Goal: Transaction & Acquisition: Subscribe to service/newsletter

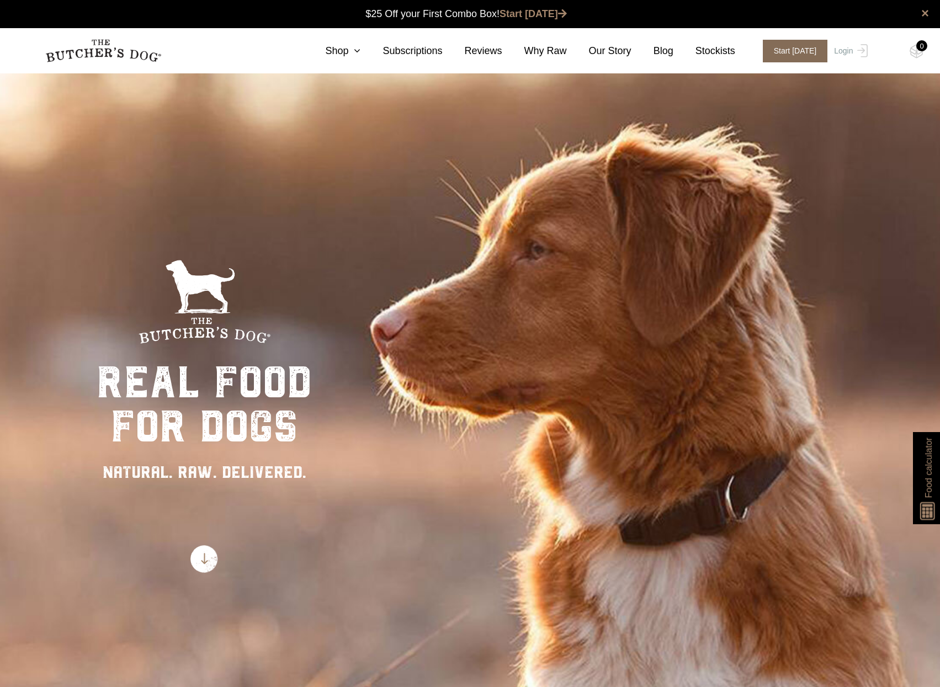
click at [813, 46] on span "Start [DATE]" at bounding box center [794, 51] width 65 height 23
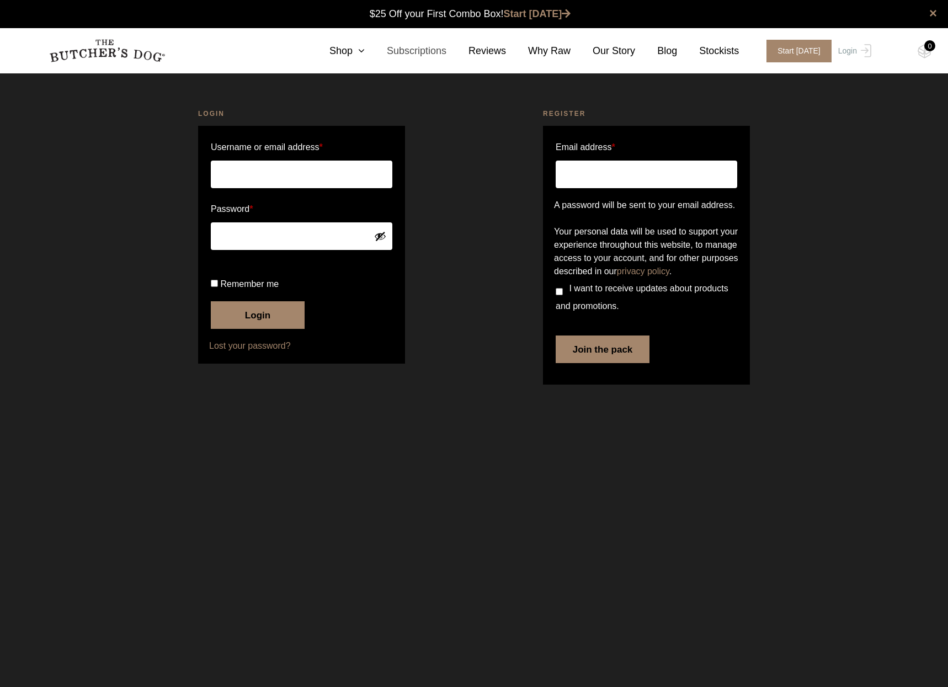
click at [381, 51] on link "Subscriptions" at bounding box center [406, 51] width 82 height 15
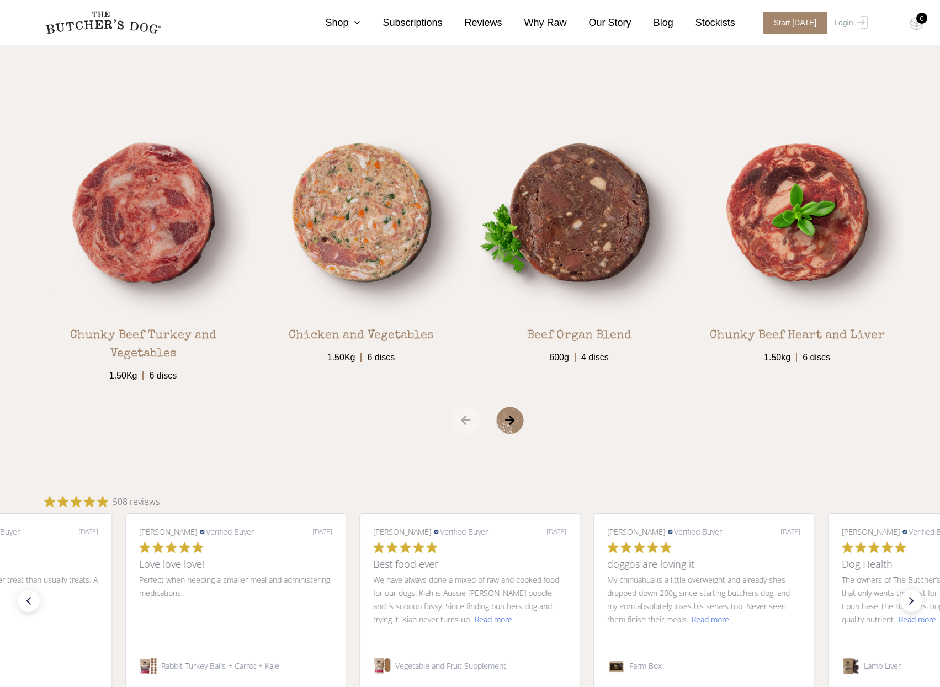
scroll to position [1931, 0]
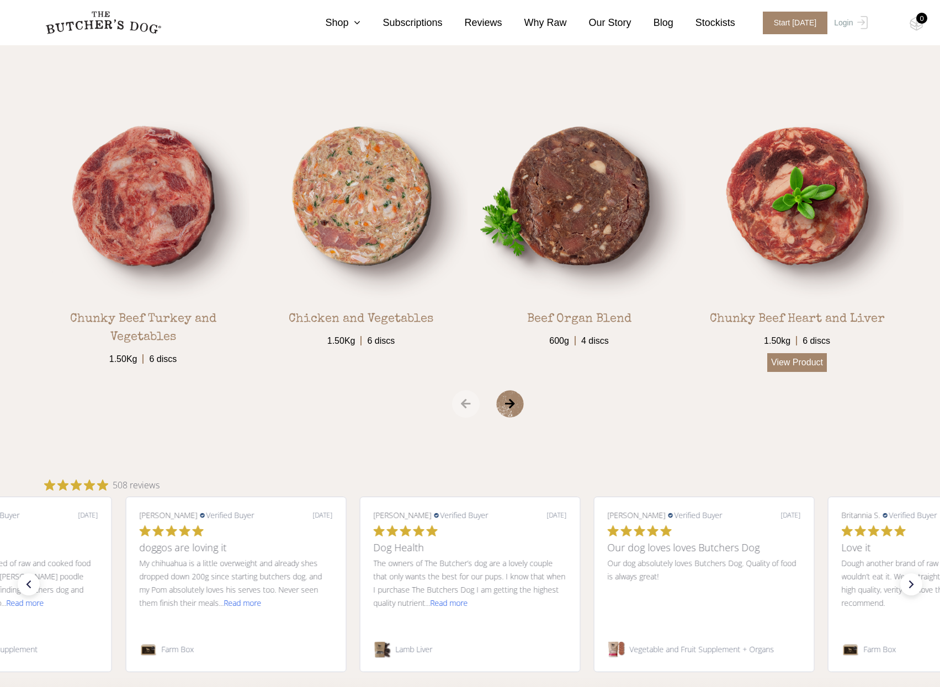
click at [782, 362] on link "View Product" at bounding box center [797, 362] width 60 height 19
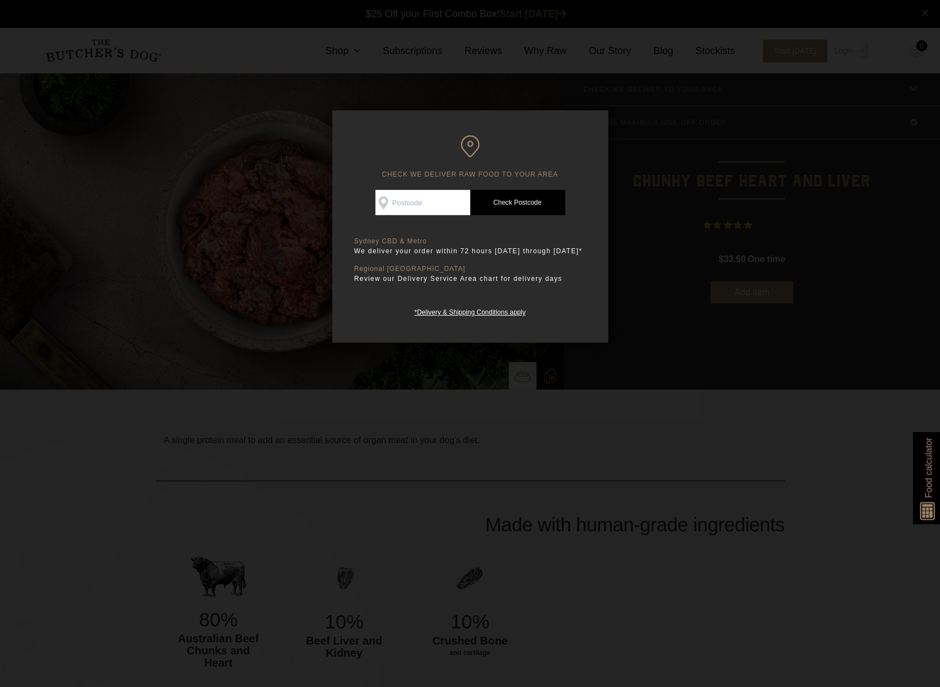
click at [455, 406] on div at bounding box center [470, 343] width 940 height 687
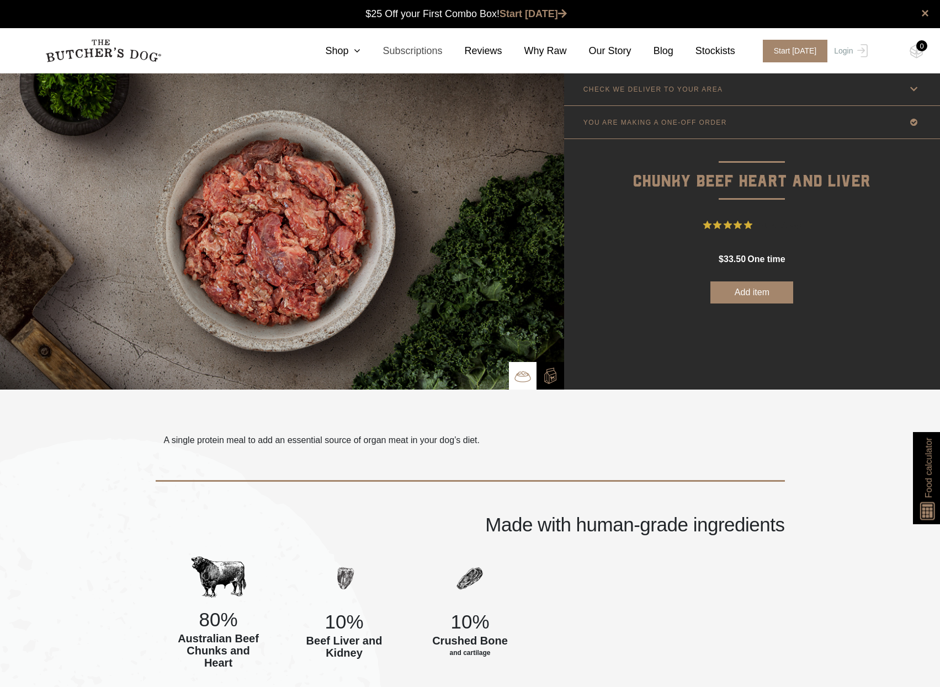
click at [442, 57] on link "Subscriptions" at bounding box center [401, 51] width 82 height 15
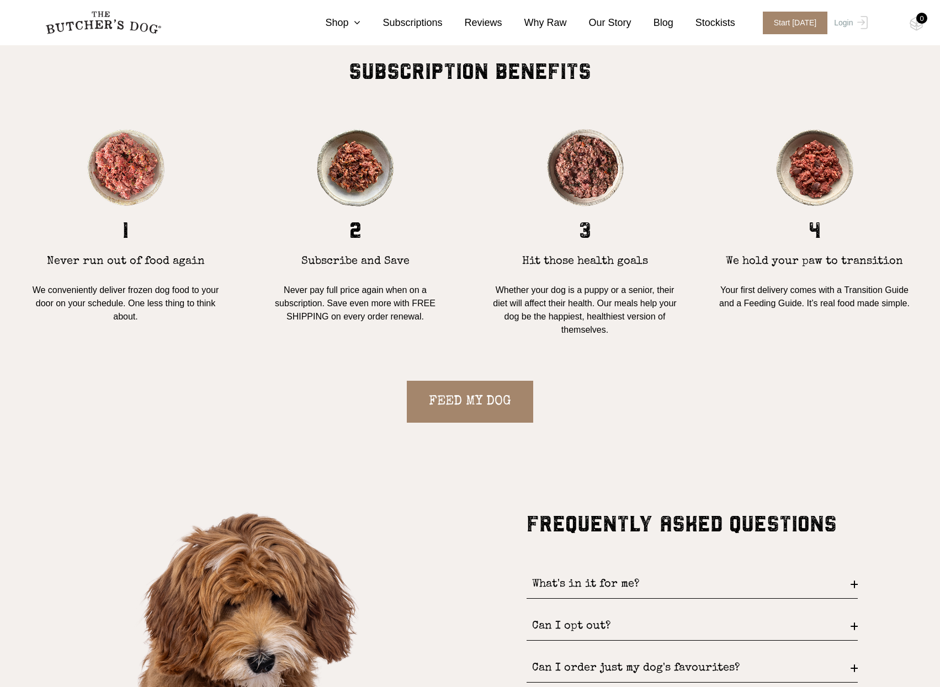
scroll to position [1048, 0]
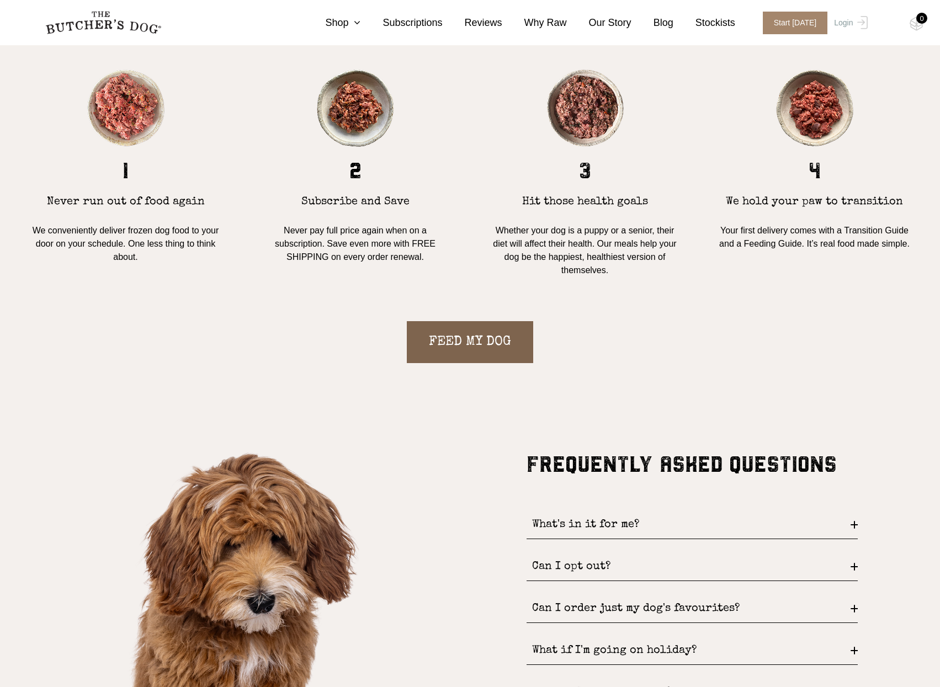
click at [457, 337] on link "FEED MY DOG" at bounding box center [470, 342] width 126 height 42
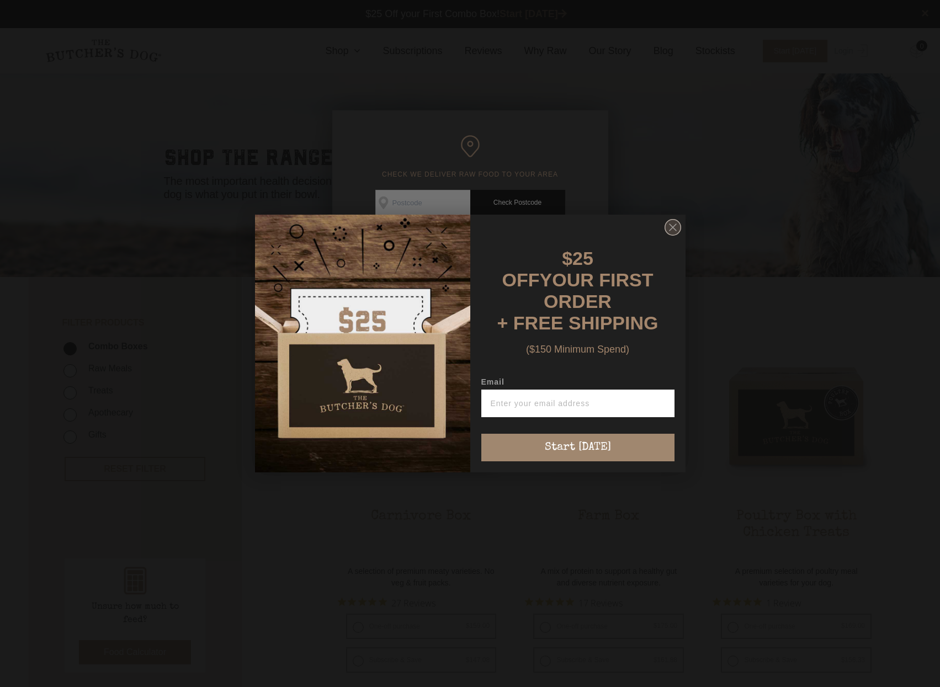
click at [675, 231] on icon "Close dialog" at bounding box center [672, 227] width 7 height 7
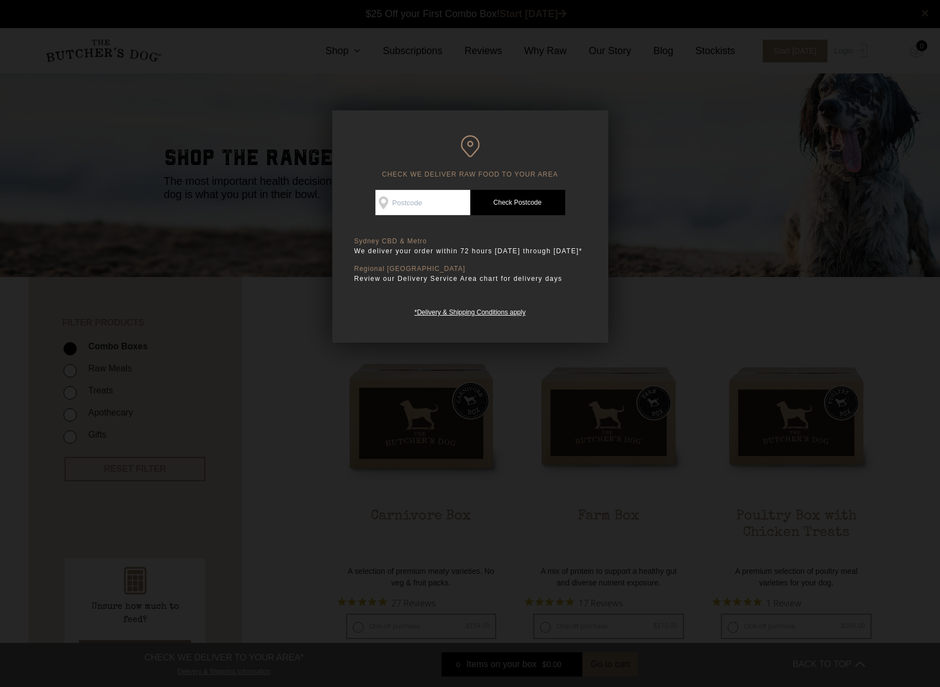
click at [420, 207] on input "Check Availability At" at bounding box center [422, 202] width 95 height 25
type input "2096"
click at [543, 189] on div "CHECK WE DELIVER RAW FOOD TO YOUR AREA Good news! We deliver to your area Check…" at bounding box center [470, 226] width 276 height 232
click at [540, 198] on link "Check Postcode" at bounding box center [517, 202] width 95 height 25
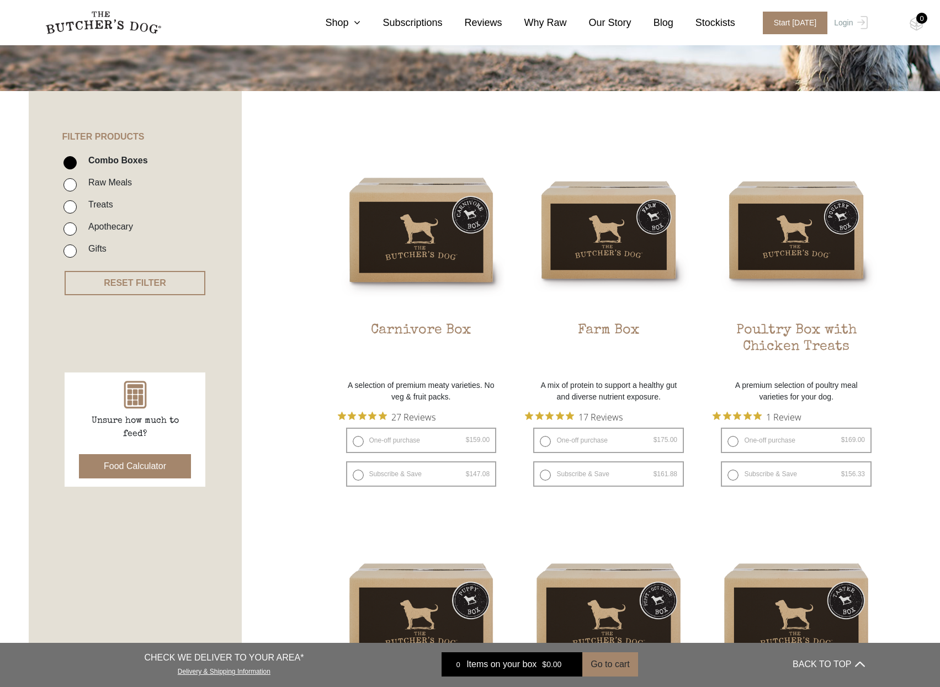
scroll to position [221, 0]
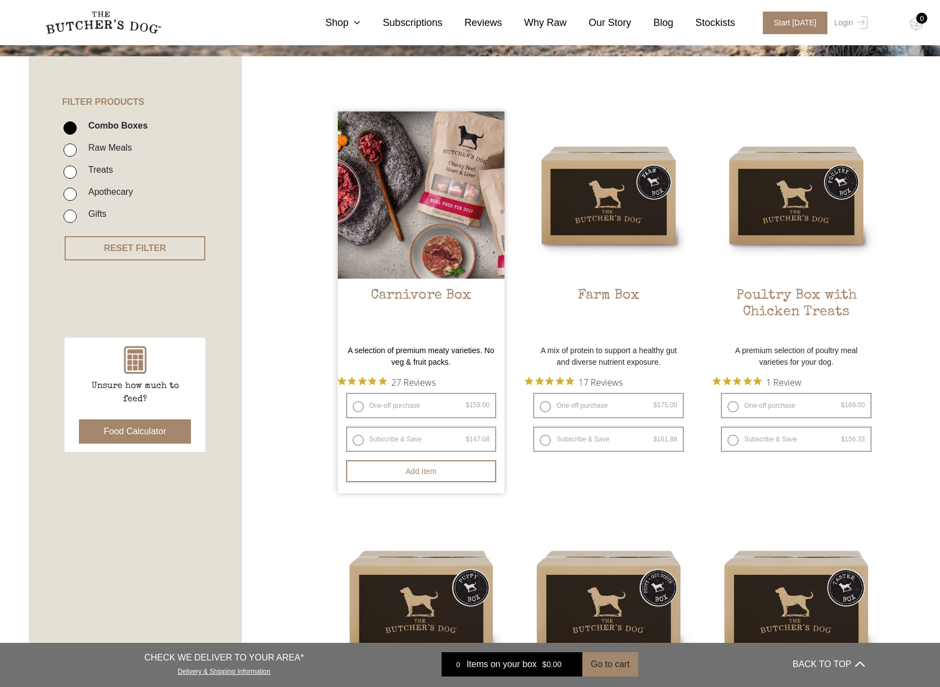
click at [462, 242] on img at bounding box center [421, 194] width 167 height 167
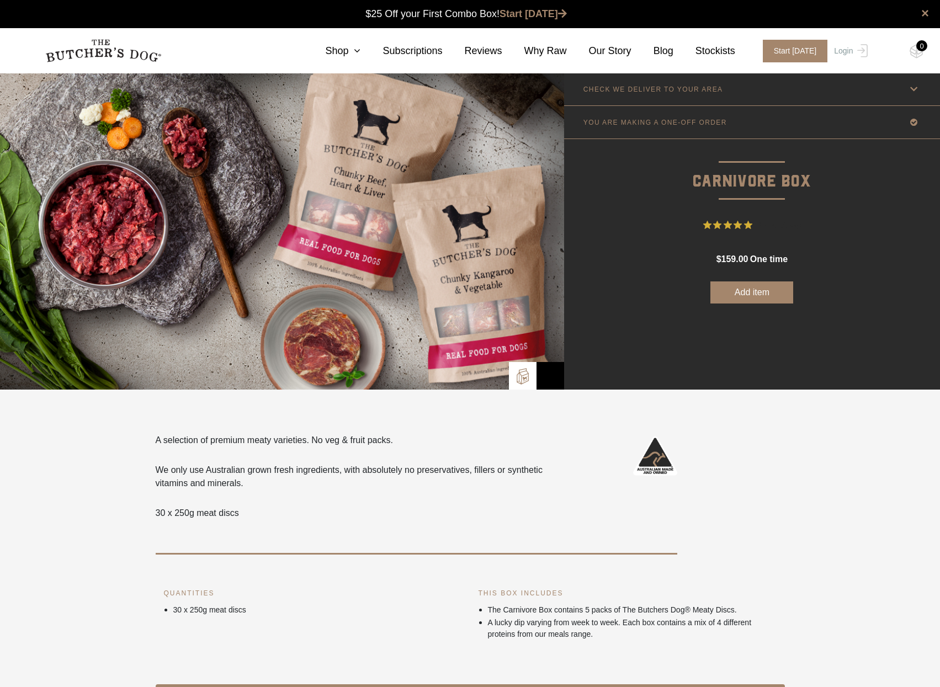
click at [655, 119] on p "YOU ARE MAKING A ONE-OFF ORDER" at bounding box center [654, 123] width 143 height 8
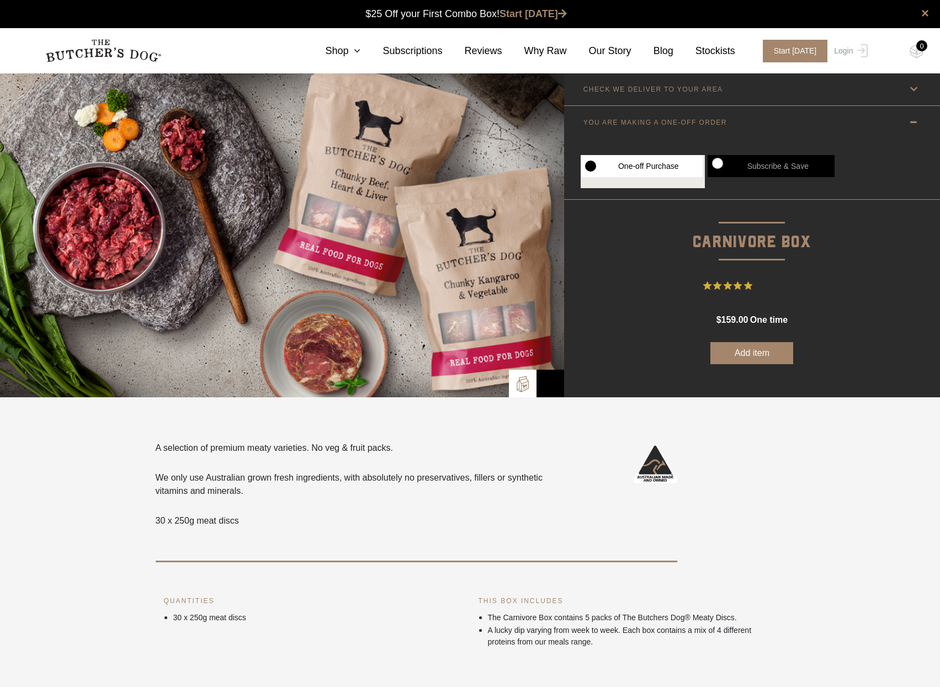
click at [714, 166] on label "Subscribe & Save" at bounding box center [770, 166] width 127 height 22
radio input "true"
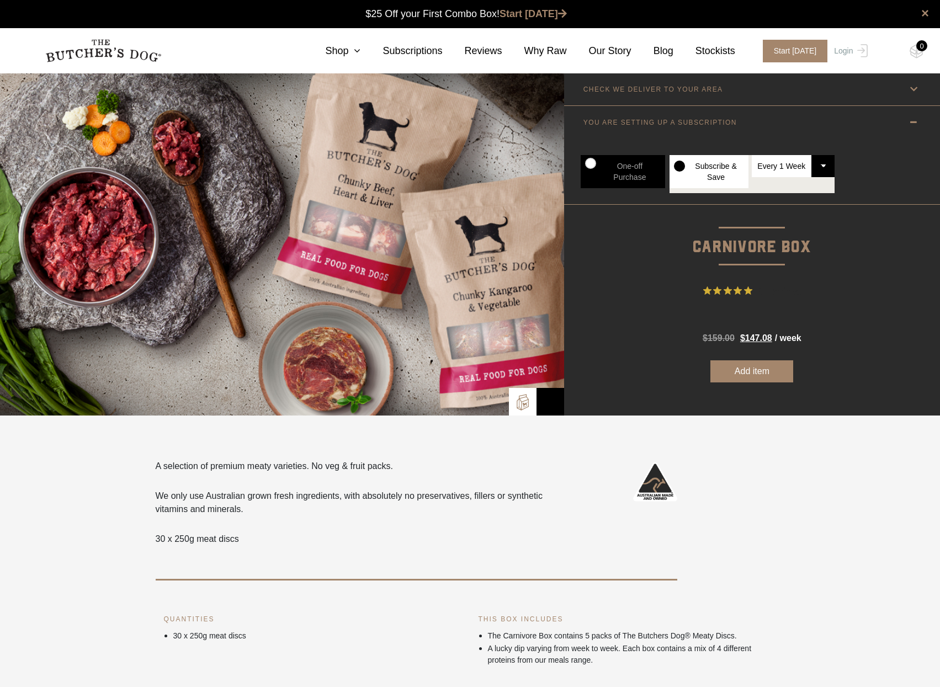
click at [828, 172] on select "Every 1 Week Every 2 Weeks Every 3 Weeks Every 4 Weeks Every 5 Weeks Every 6 We…" at bounding box center [792, 166] width 83 height 22
select select "5_week"
click at [751, 155] on select "Every 1 Week Every 2 Weeks Every 3 Weeks Every 4 Weeks Every 5 Weeks Every 6 We…" at bounding box center [792, 166] width 83 height 22
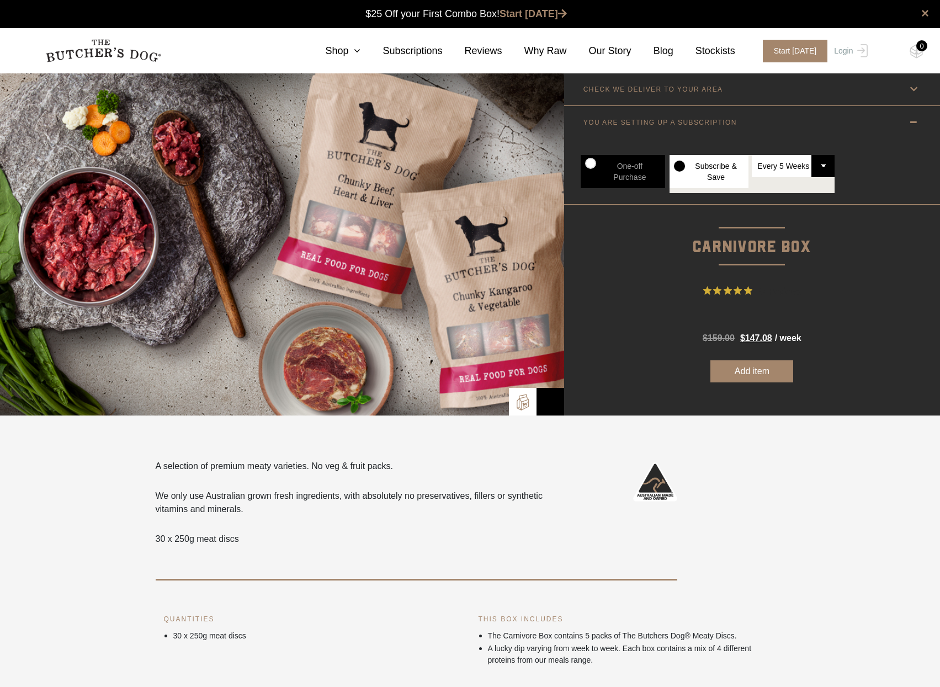
radio input "true"
click at [809, 399] on div "CHECK WE DELIVER TO YOUR AREA Good news! We deliver to your area Change postcod…" at bounding box center [752, 244] width 376 height 343
click at [515, 18] on link "Start [DATE]" at bounding box center [532, 13] width 67 height 11
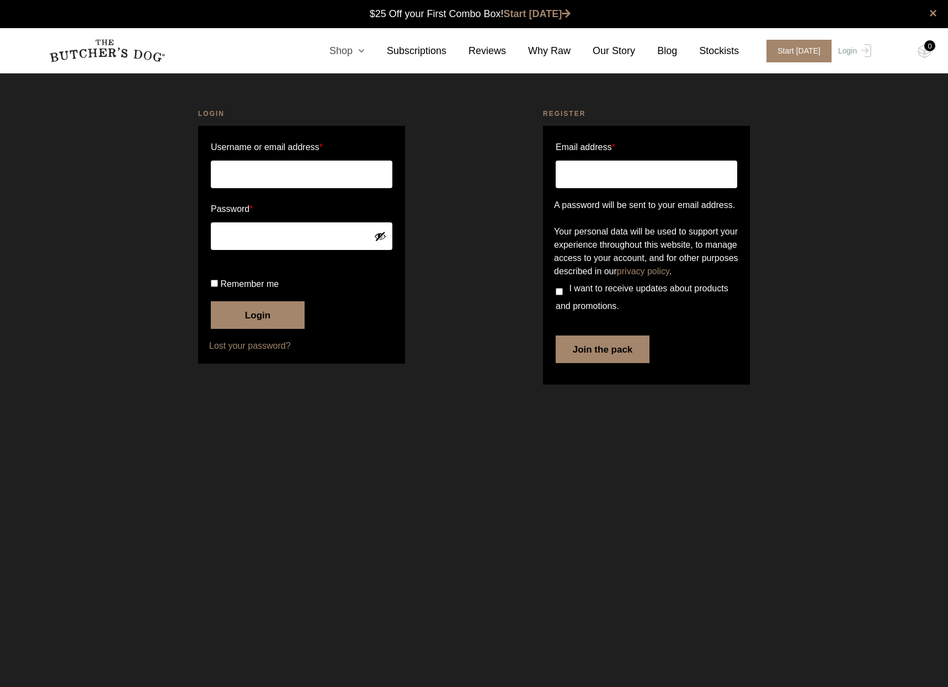
click at [365, 56] on link "Shop" at bounding box center [335, 51] width 57 height 15
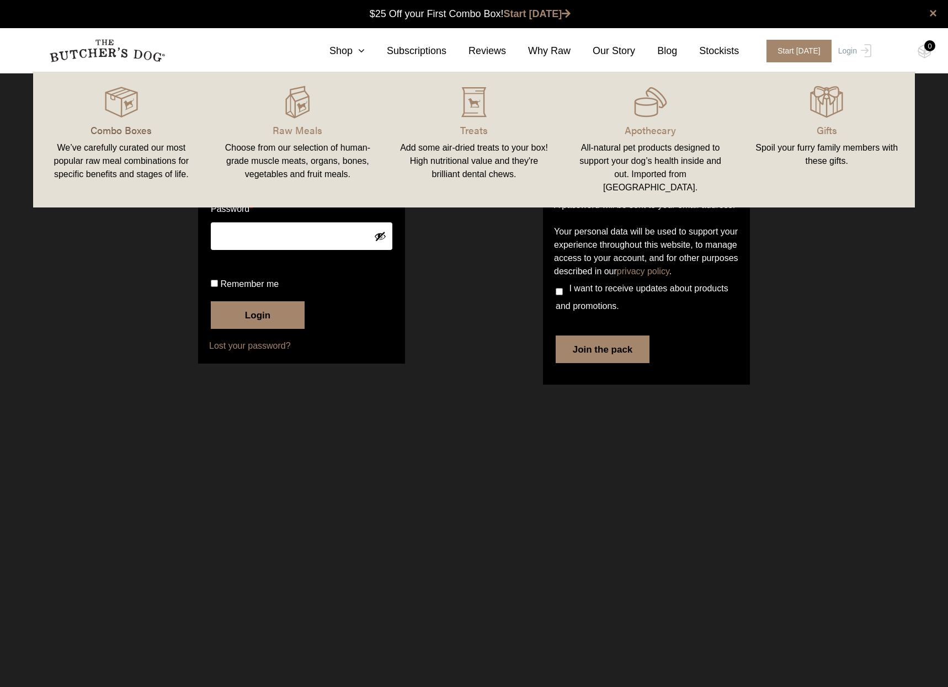
click at [116, 124] on p "Combo Boxes" at bounding box center [121, 129] width 150 height 15
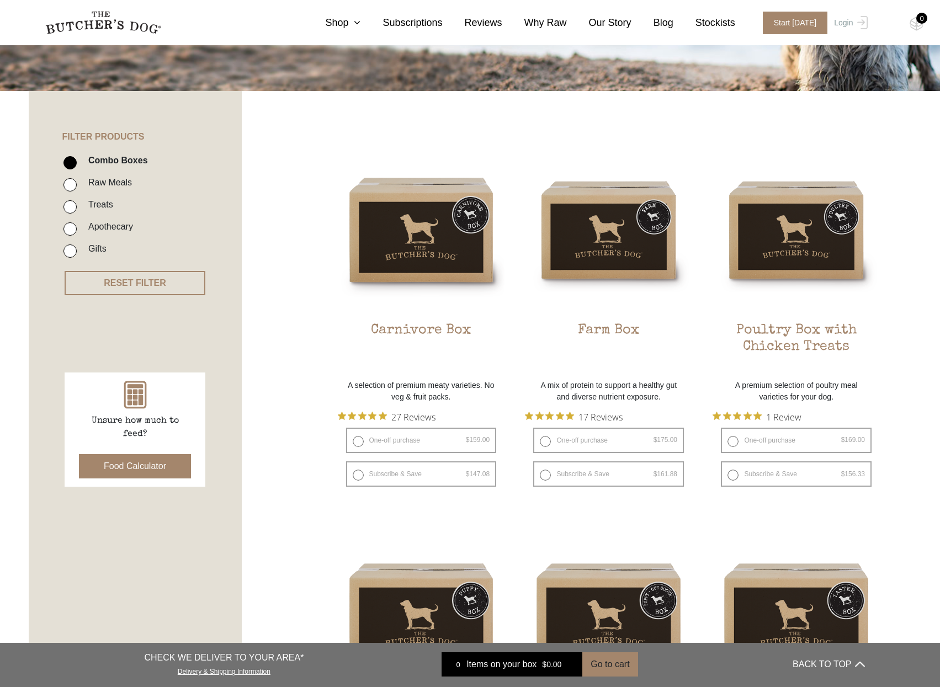
scroll to position [166, 0]
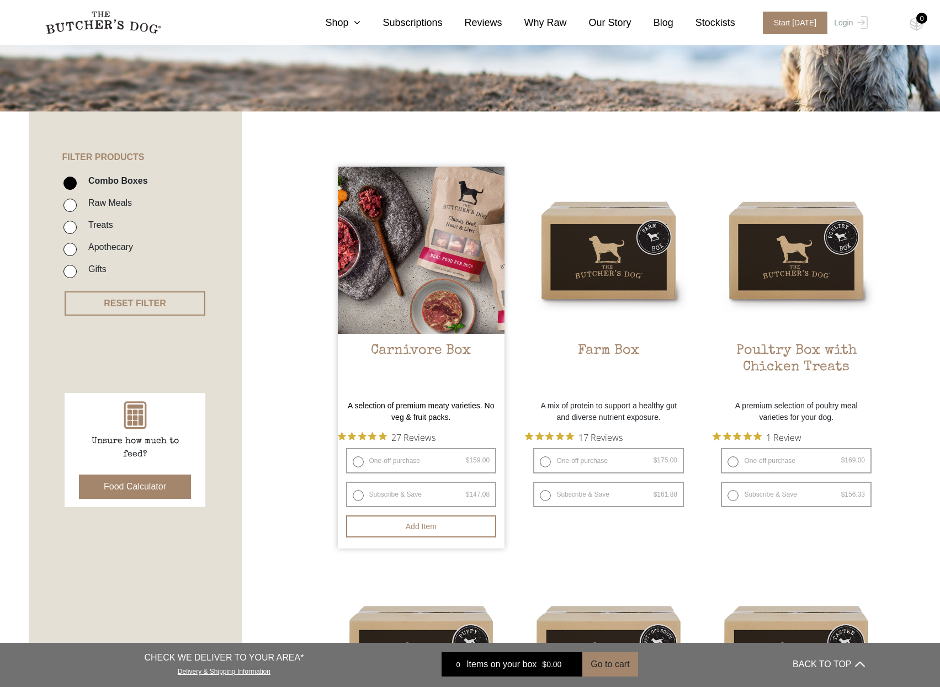
click at [396, 493] on label "Subscribe & Save $ 159.00 Original price was: $159.00. $ 147.08 Current price i…" at bounding box center [421, 494] width 151 height 25
radio input "true"
select select "5_week"
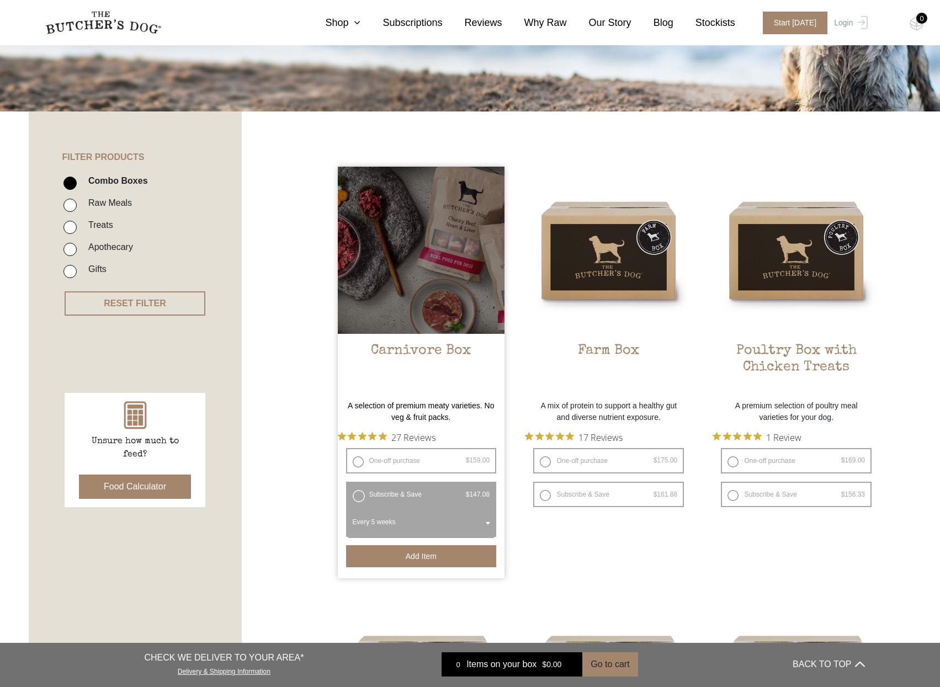
click at [404, 550] on button "Add item" at bounding box center [421, 556] width 151 height 22
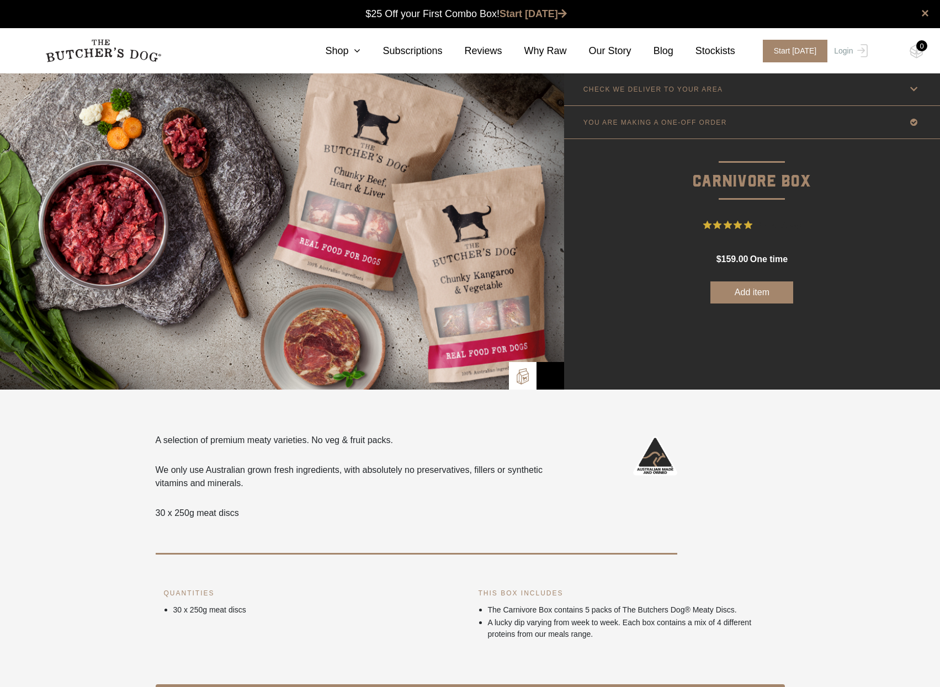
click at [913, 121] on icon at bounding box center [913, 122] width 14 height 14
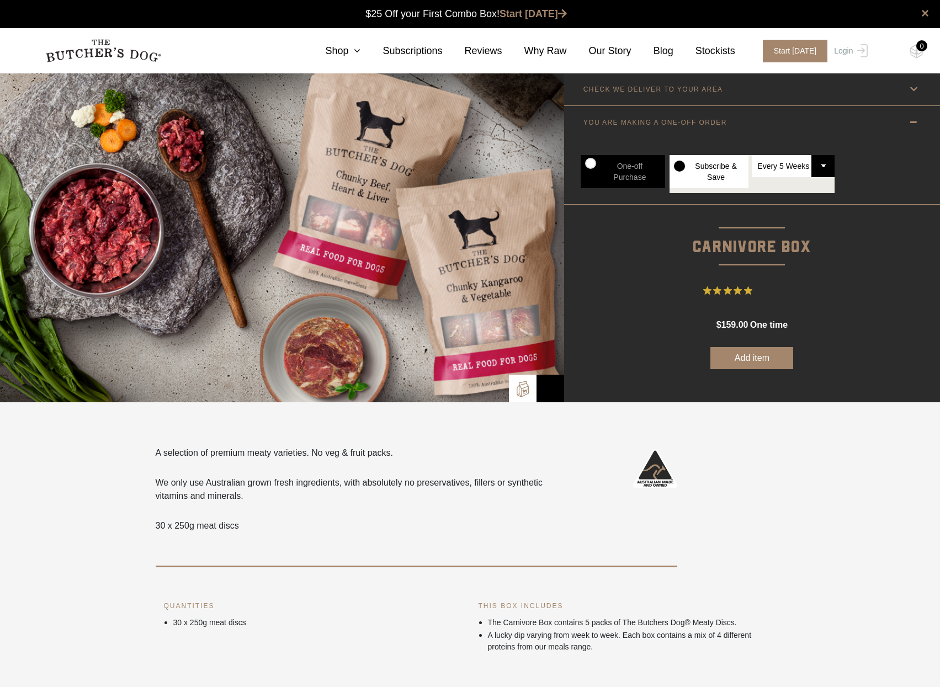
click at [727, 176] on label "Subscribe & Save" at bounding box center [708, 171] width 79 height 33
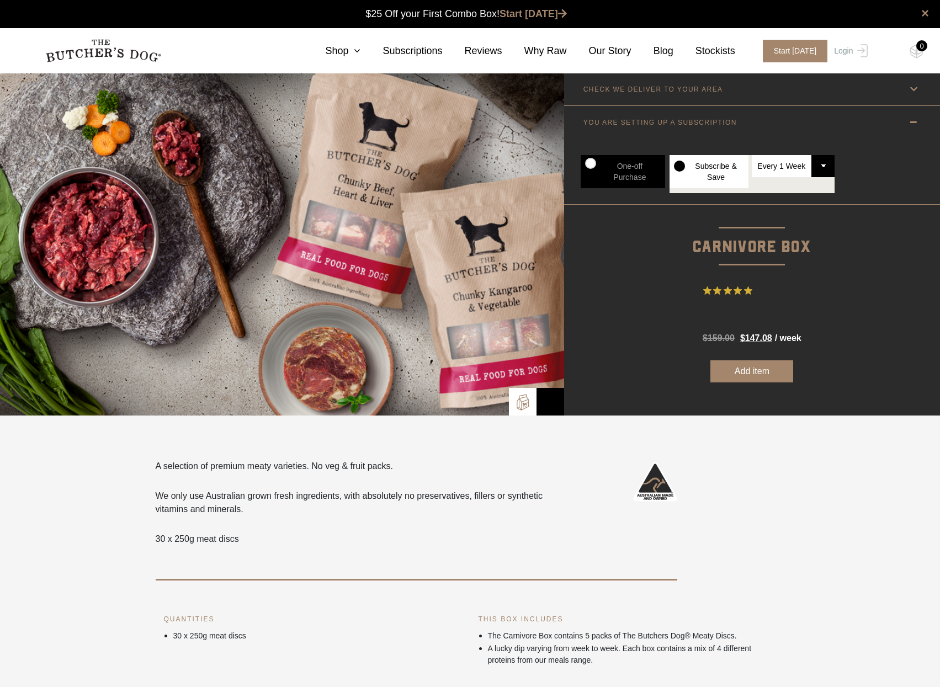
click at [680, 169] on label "Subscribe & Save" at bounding box center [708, 171] width 79 height 33
click at [794, 167] on select "Every 1 Week Every 2 Weeks Every 3 Weeks Every 4 Weeks Every 5 Weeks Every 6 We…" at bounding box center [792, 166] width 83 height 22
select select "5_week"
click at [751, 155] on select "Every 1 Week Every 2 Weeks Every 3 Weeks Every 4 Weeks Every 5 Weeks Every 6 We…" at bounding box center [792, 166] width 83 height 22
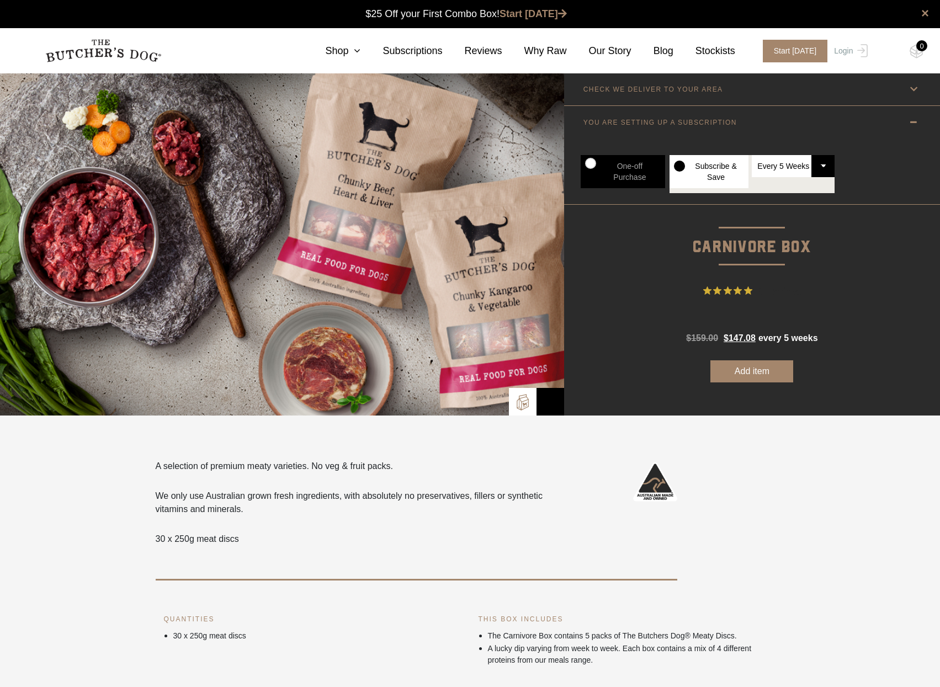
click at [845, 208] on p "Carnivore Box" at bounding box center [752, 233] width 376 height 56
click at [758, 379] on button "Add item" at bounding box center [751, 371] width 83 height 22
click at [914, 55] on img at bounding box center [916, 51] width 14 height 14
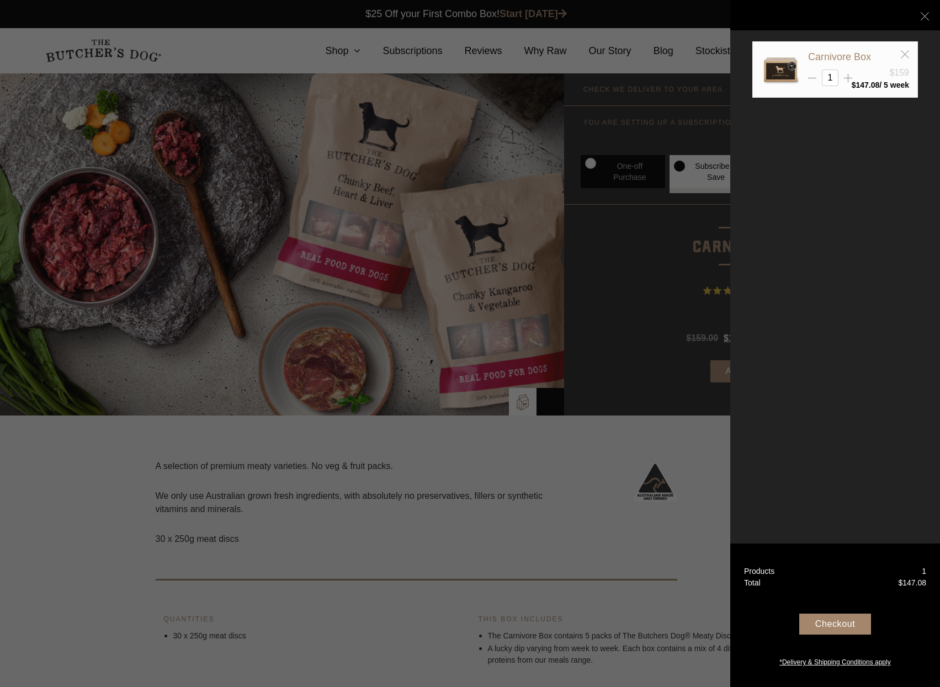
click at [839, 625] on div "Checkout" at bounding box center [835, 624] width 72 height 21
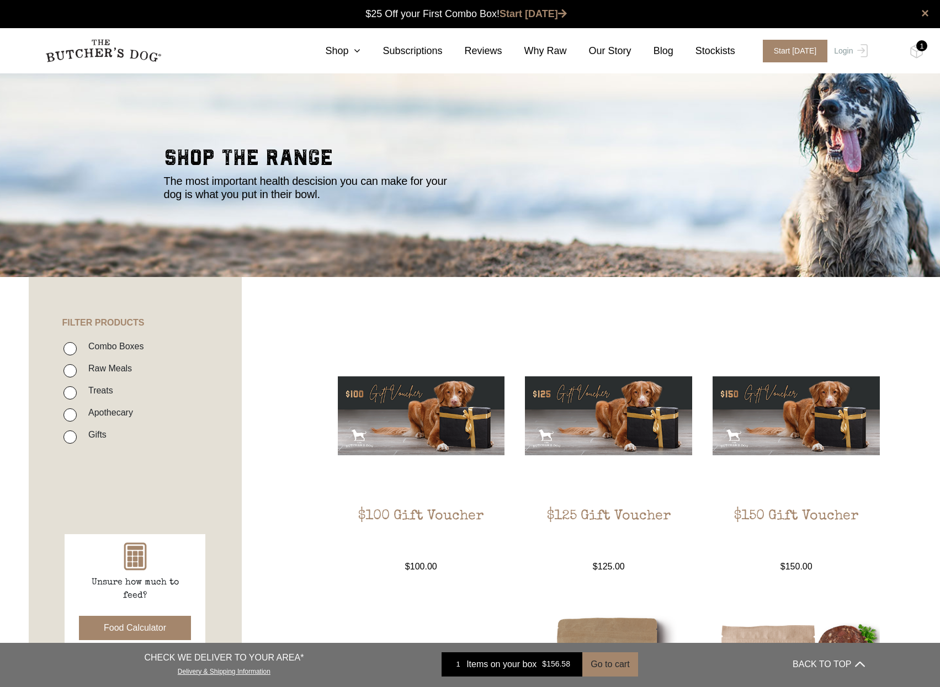
click at [83, 390] on label "Treats" at bounding box center [98, 390] width 30 height 15
click at [77, 390] on input "Treats" at bounding box center [69, 392] width 13 height 13
checkbox input "true"
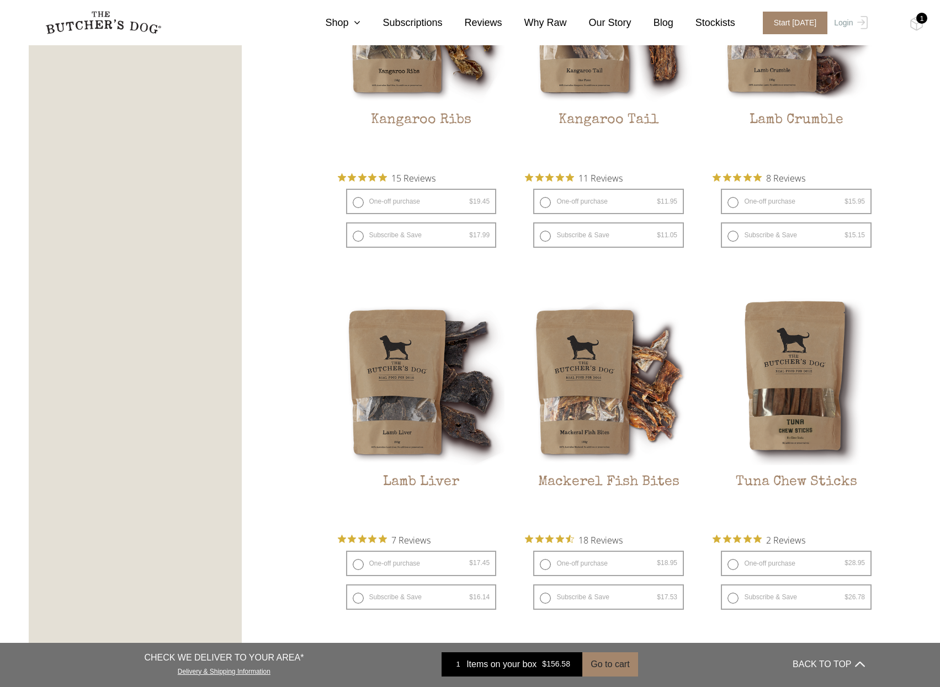
scroll to position [1132, 0]
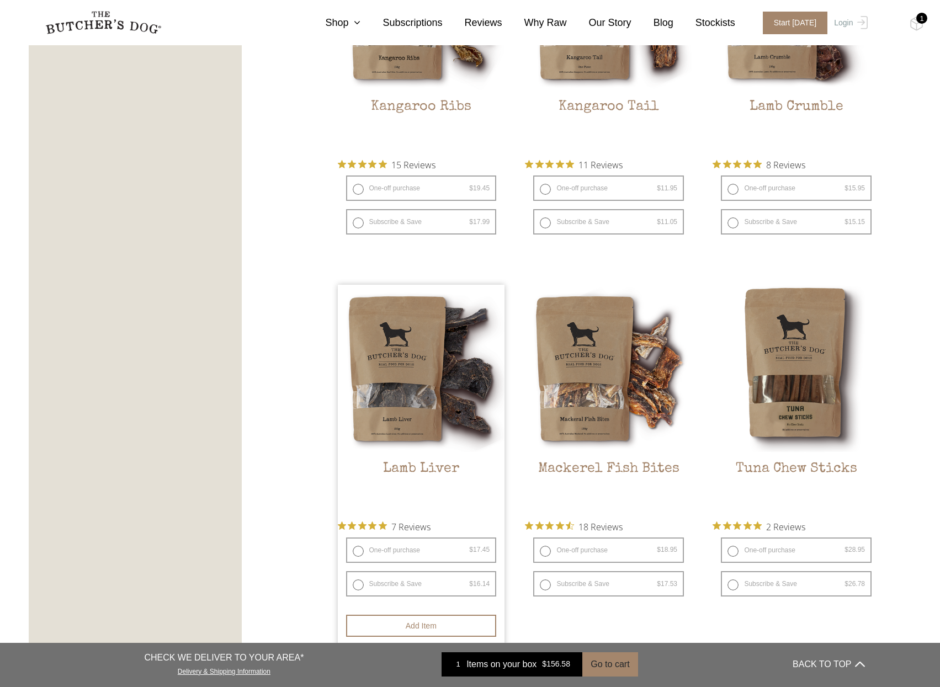
click at [353, 553] on label "One-off purchase $ 17.45 — or subscribe and save 7.5%" at bounding box center [421, 549] width 151 height 25
radio input "true"
click at [360, 550] on label "One-off purchase $ 17.45 — or subscribe and save 7.5%" at bounding box center [421, 549] width 151 height 25
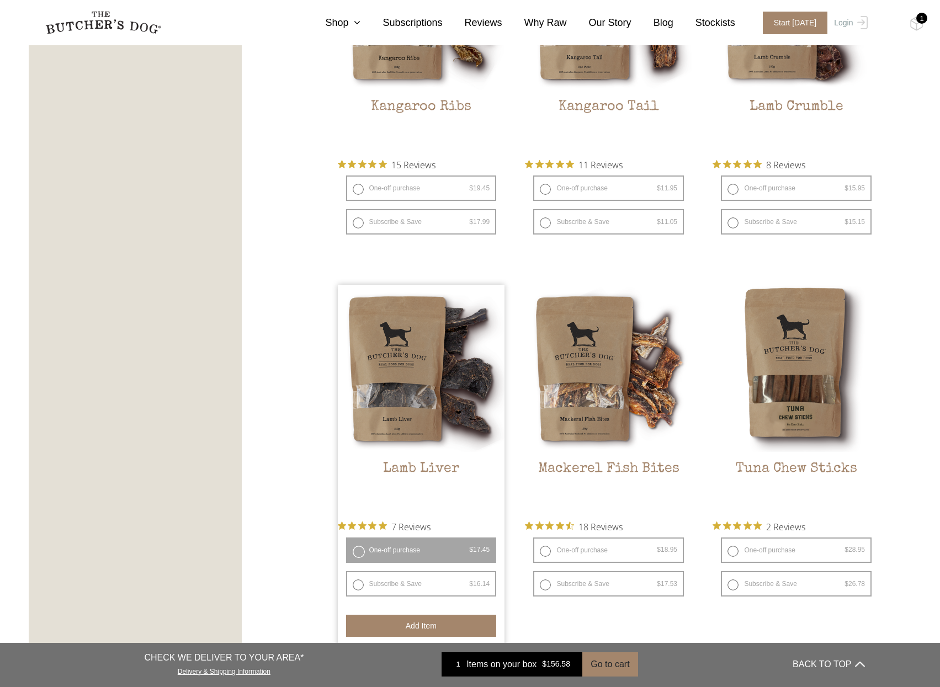
click at [400, 620] on button "Add item" at bounding box center [421, 626] width 151 height 22
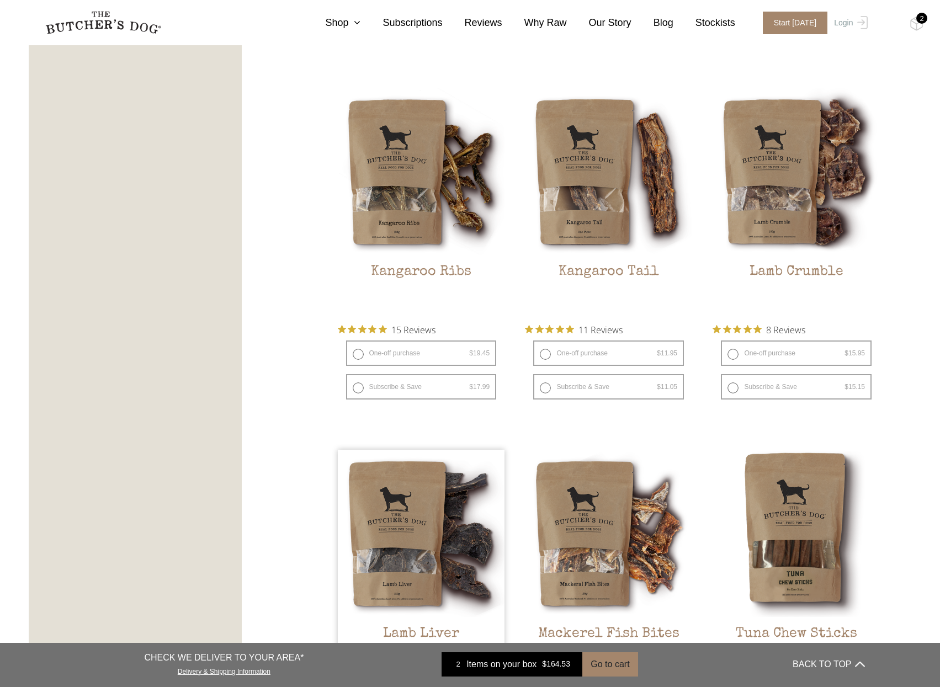
scroll to position [967, 0]
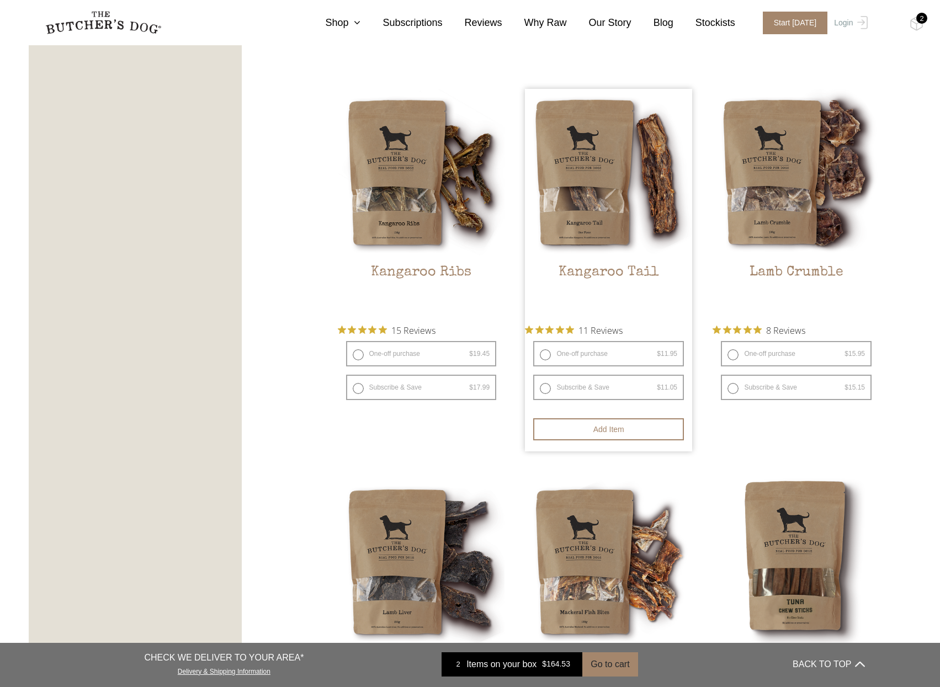
click at [544, 388] on label "Subscribe & Save $ 11.95 Original price was: $11.95. $ 11.05 Current price is: …" at bounding box center [608, 387] width 151 height 25
radio input "true"
select select "5_week"
radio input "false"
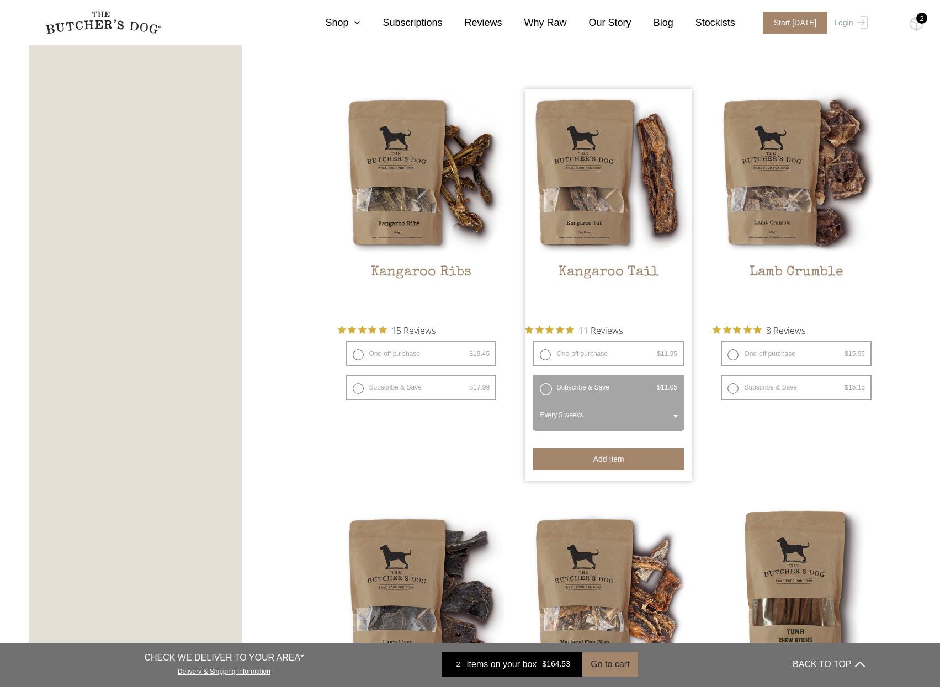
click at [591, 455] on button "Add item" at bounding box center [608, 459] width 151 height 22
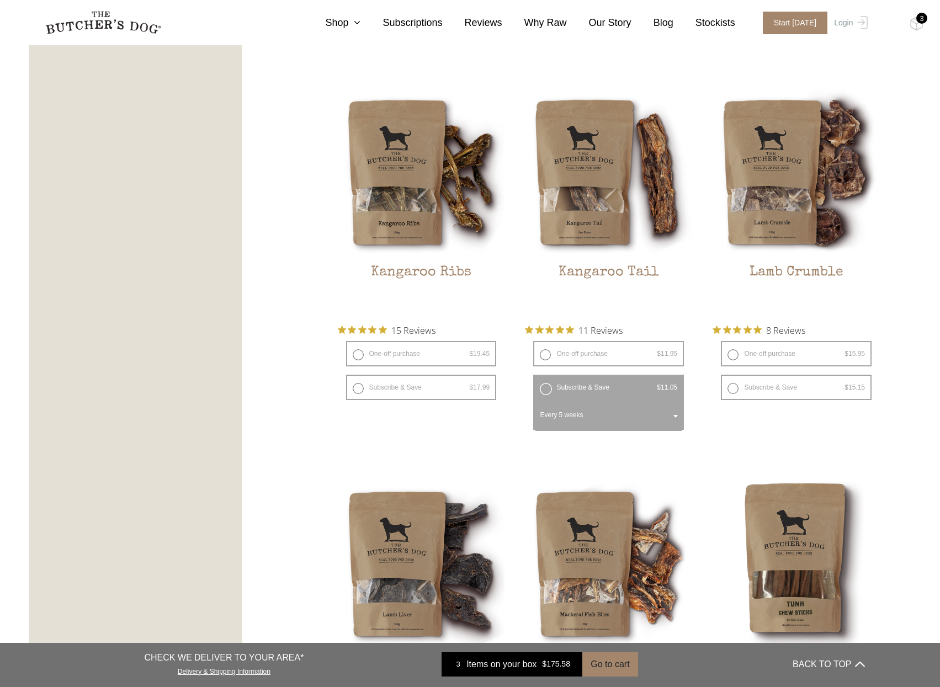
click at [917, 20] on div "3" at bounding box center [921, 18] width 11 height 11
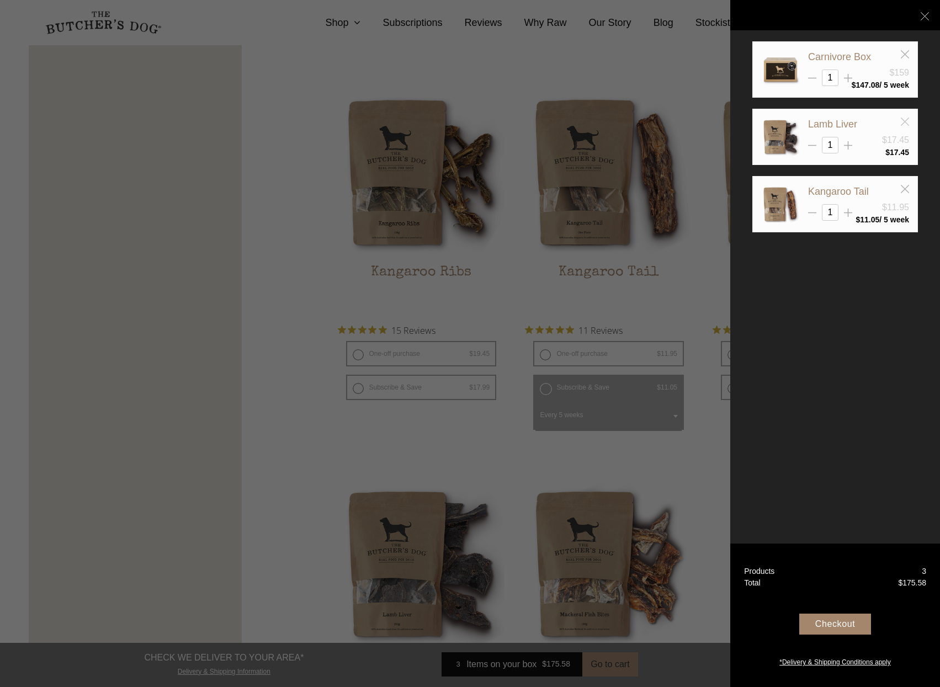
click at [904, 118] on icon at bounding box center [904, 122] width 8 height 8
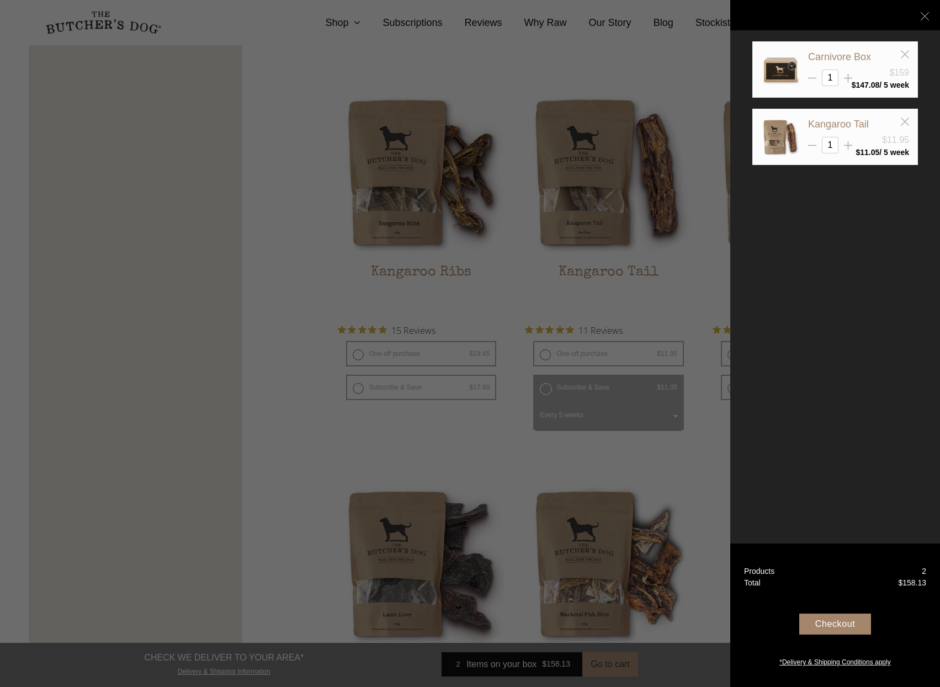
click at [820, 610] on div "Checkout" at bounding box center [835, 632] width 182 height 44
click at [820, 620] on div "Checkout" at bounding box center [835, 624] width 72 height 21
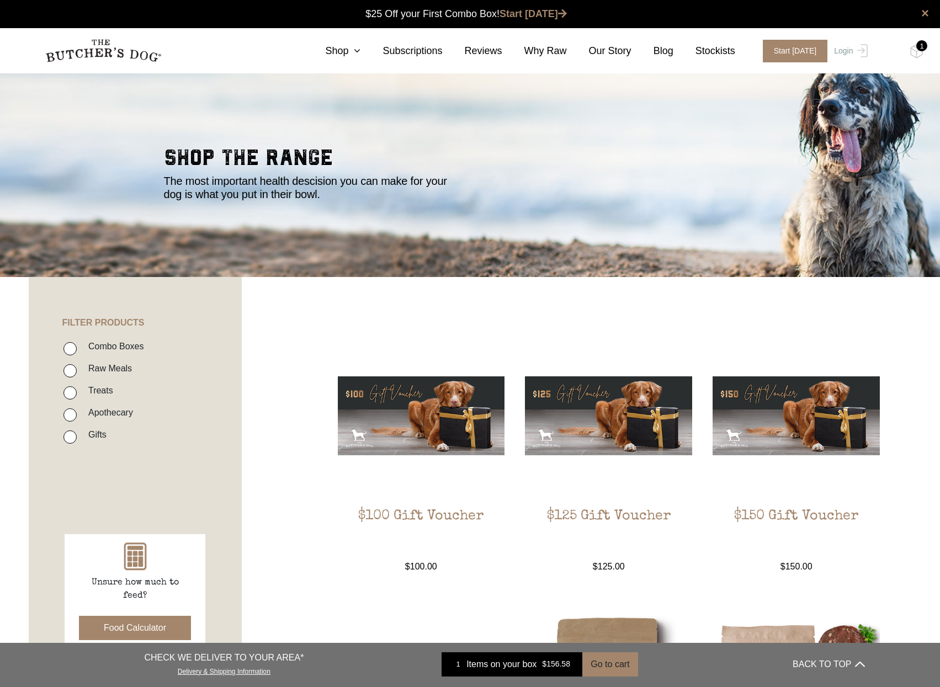
click at [95, 432] on label "Gifts" at bounding box center [95, 434] width 24 height 15
click at [77, 432] on input "Gifts" at bounding box center [69, 436] width 13 height 13
checkbox input "true"
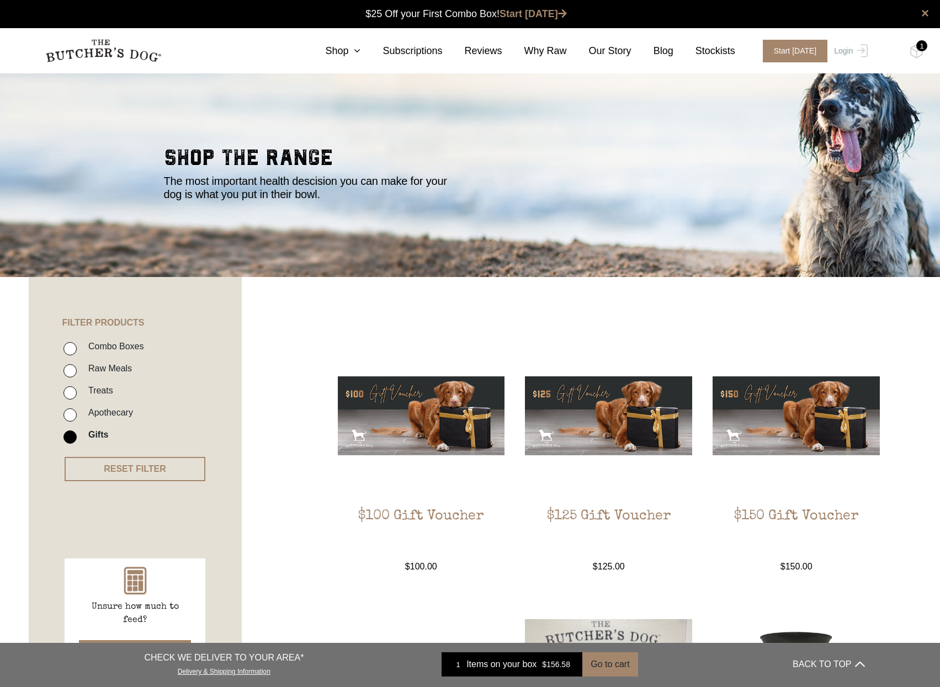
click at [100, 390] on label "Treats" at bounding box center [98, 390] width 30 height 15
click at [77, 390] on input "Treats" at bounding box center [69, 392] width 13 height 13
checkbox input "true"
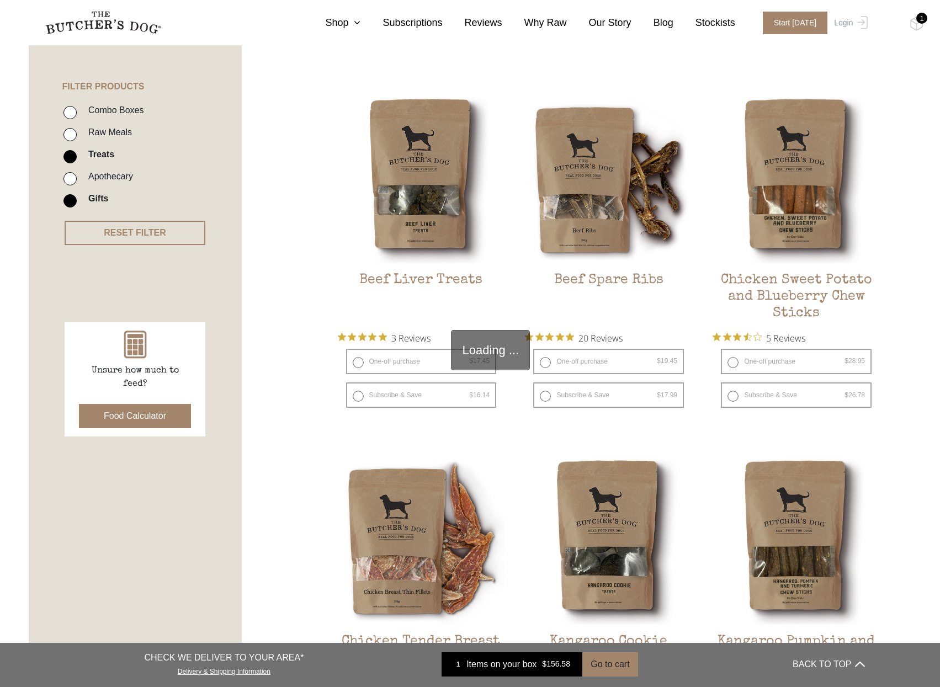
scroll to position [249, 0]
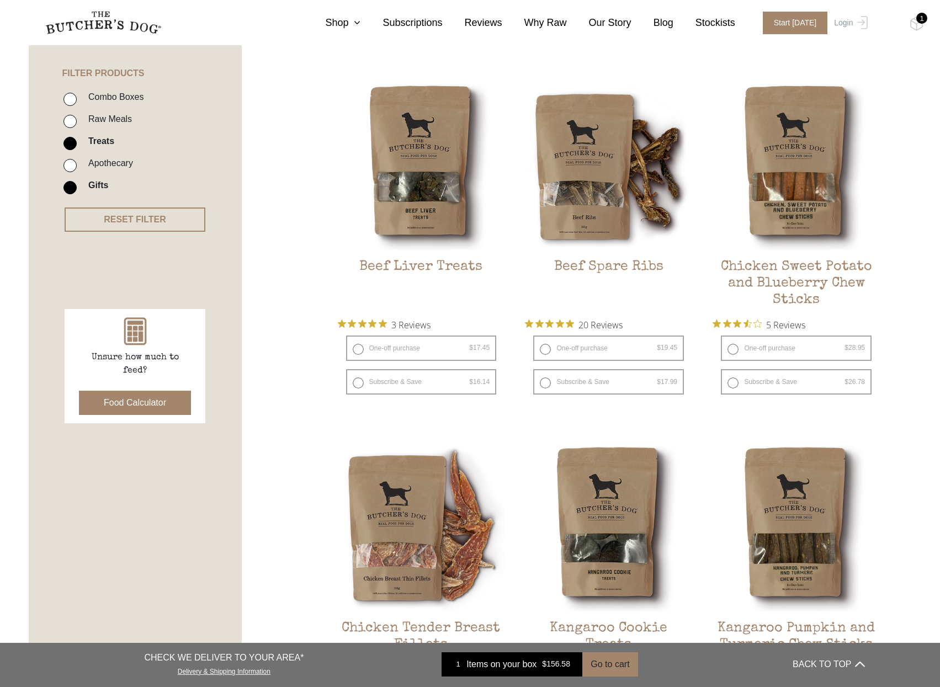
click at [62, 190] on ul "Combo Boxes Raw Meals Treats Apothecary Gifts" at bounding box center [152, 144] width 180 height 110
click at [67, 189] on input "Gifts" at bounding box center [69, 187] width 13 height 13
checkbox input "false"
click at [75, 115] on li "Raw Meals" at bounding box center [151, 122] width 177 height 22
click at [74, 122] on input "Raw Meals" at bounding box center [69, 121] width 13 height 13
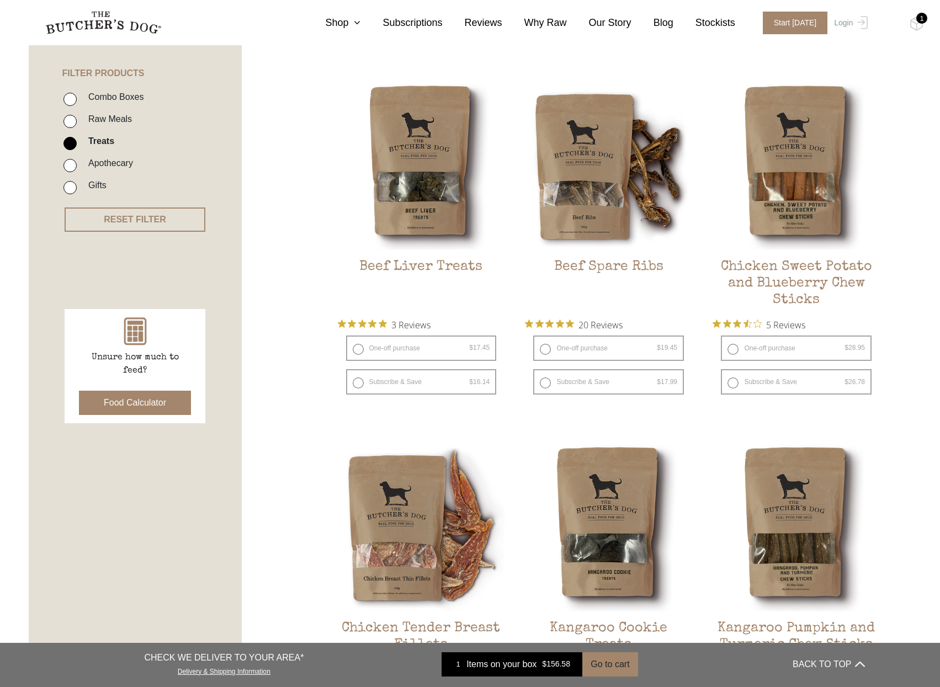
checkbox input "true"
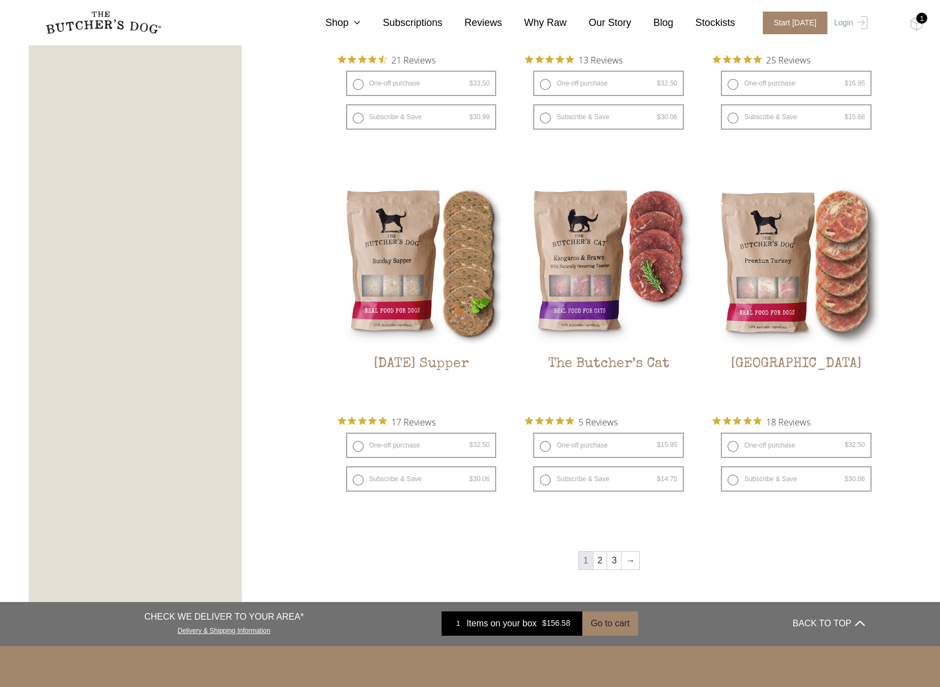
scroll to position [1242, 0]
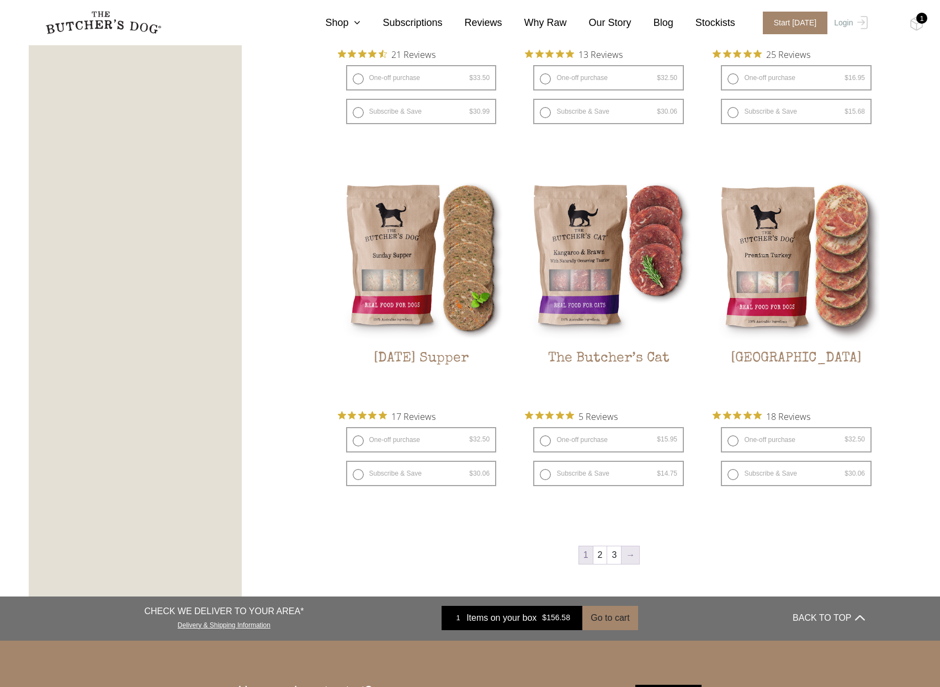
click at [624, 557] on link "→" at bounding box center [630, 555] width 18 height 18
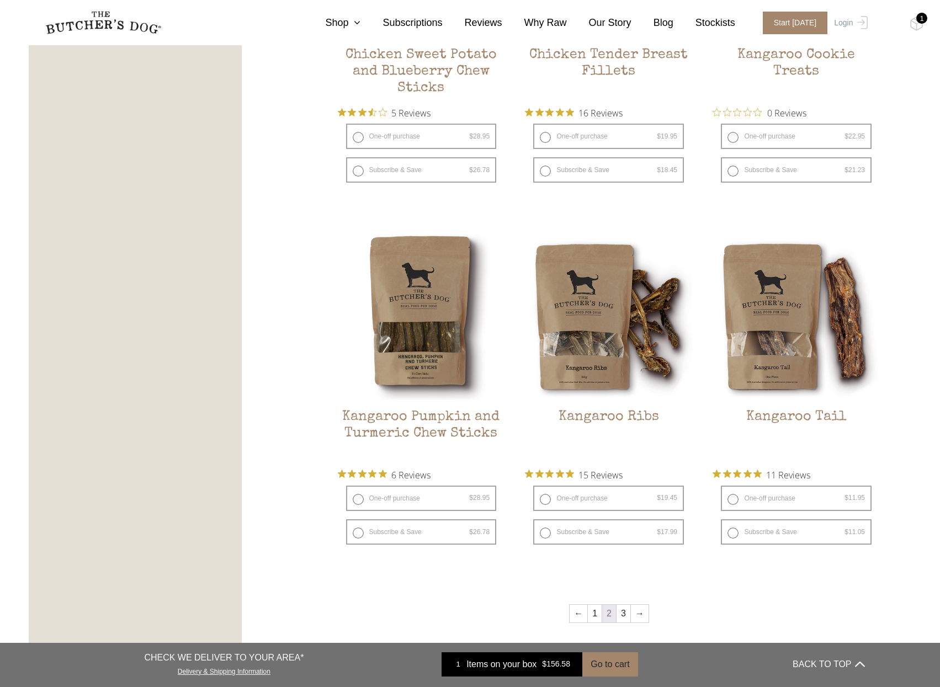
scroll to position [1242, 0]
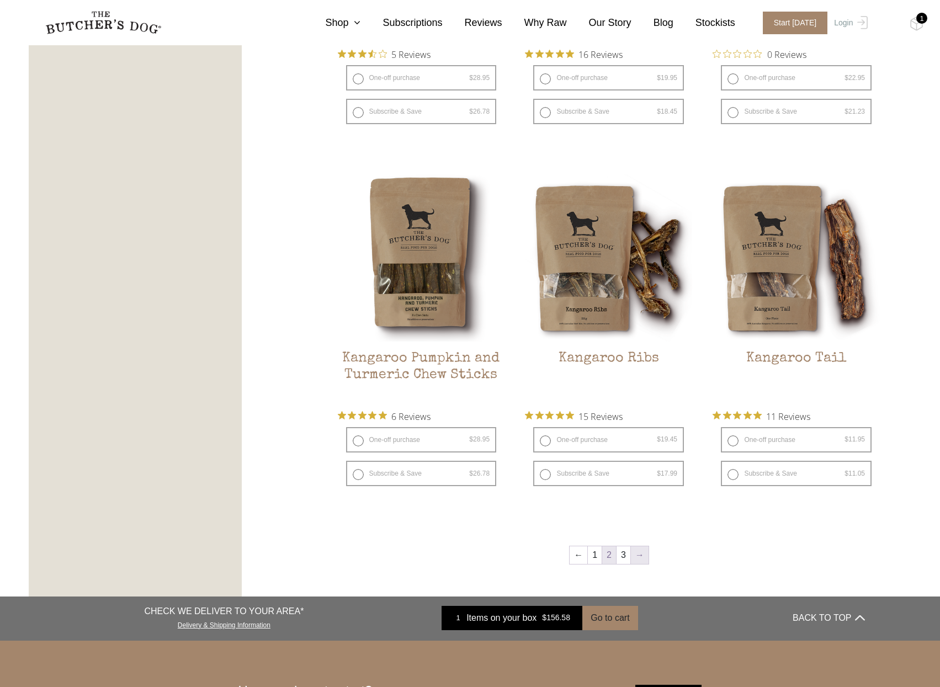
click at [633, 552] on link "→" at bounding box center [640, 555] width 18 height 18
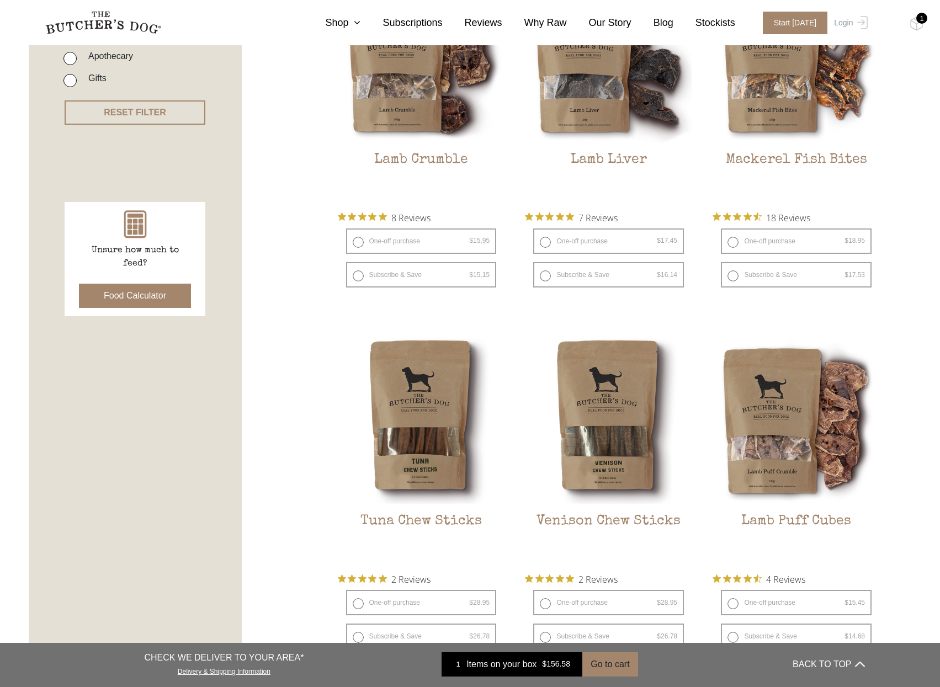
scroll to position [194, 0]
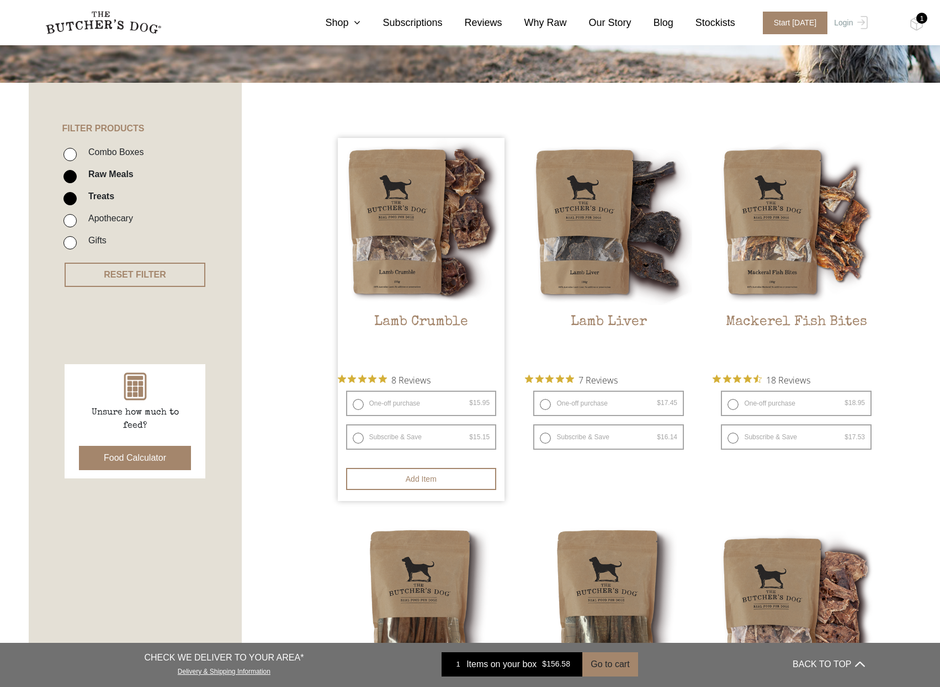
click at [361, 442] on label "Subscribe & Save $ 15.95 Original price was: $15.95. $ 15.15 Current price is: …" at bounding box center [421, 436] width 151 height 25
radio input "true"
select select "5_week"
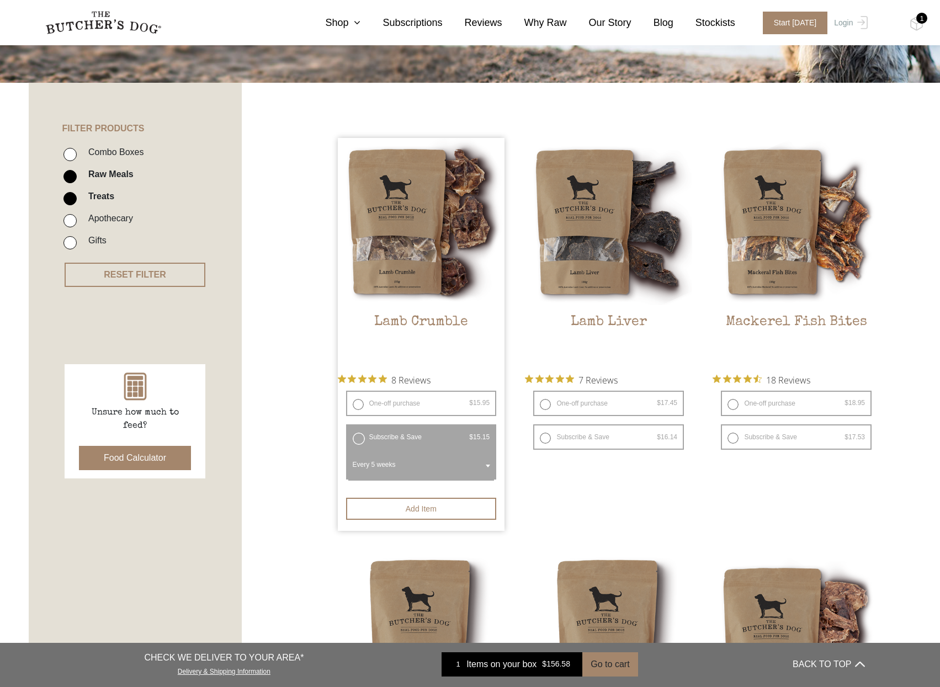
click at [358, 440] on label "Subscribe & Save $ 15.95 Original price was: $15.95. $ 15.15 Current price is: …" at bounding box center [421, 436] width 151 height 25
click at [411, 504] on button "Add item" at bounding box center [421, 509] width 151 height 22
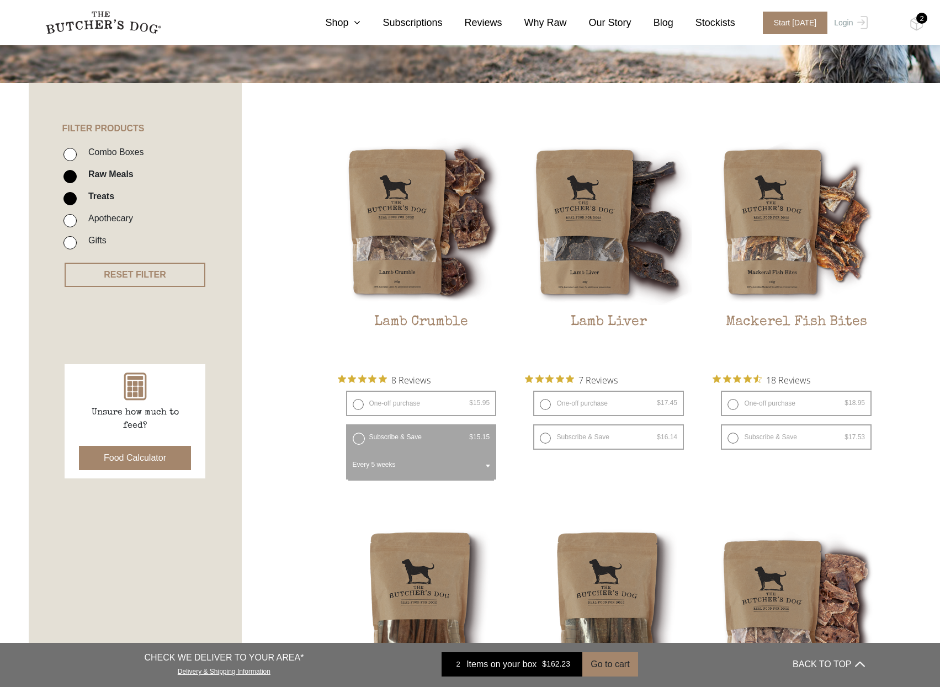
click at [920, 19] on div "2" at bounding box center [921, 18] width 11 height 11
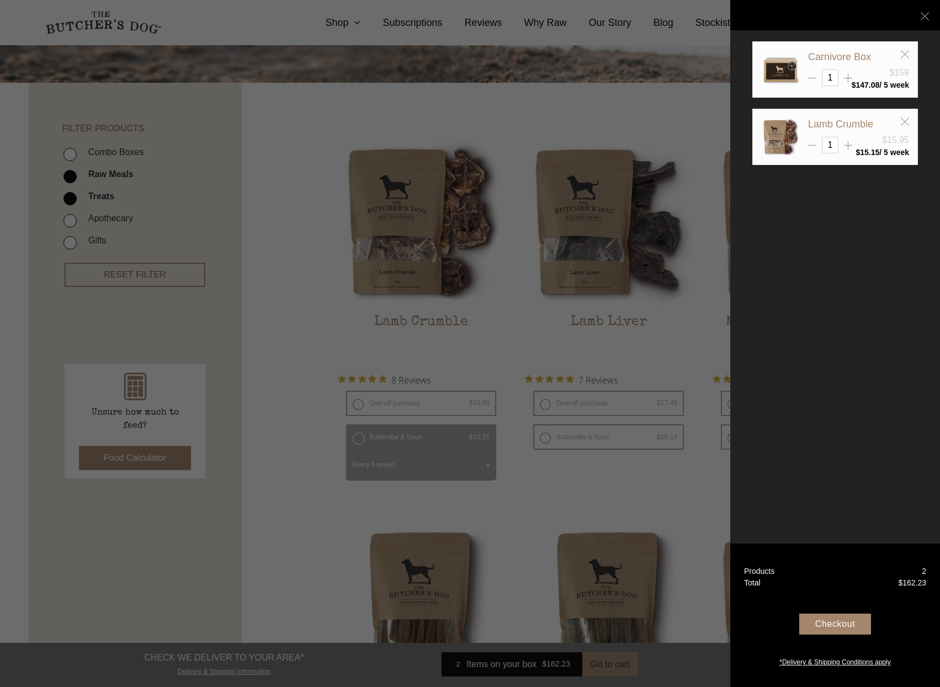
click at [853, 628] on div "Checkout" at bounding box center [835, 624] width 72 height 21
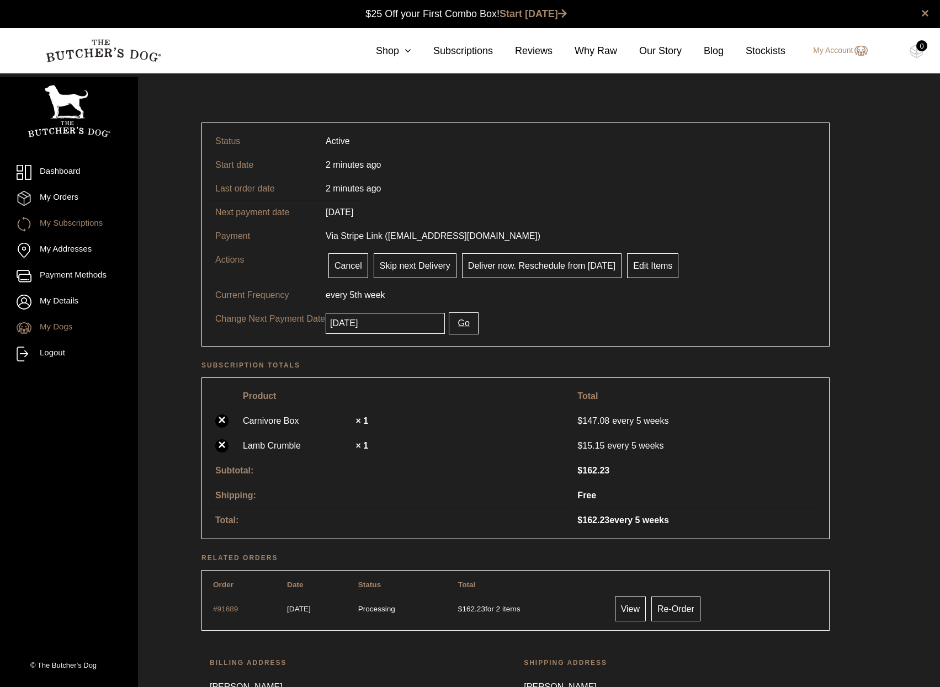
click at [56, 330] on link "My Dogs" at bounding box center [69, 328] width 105 height 15
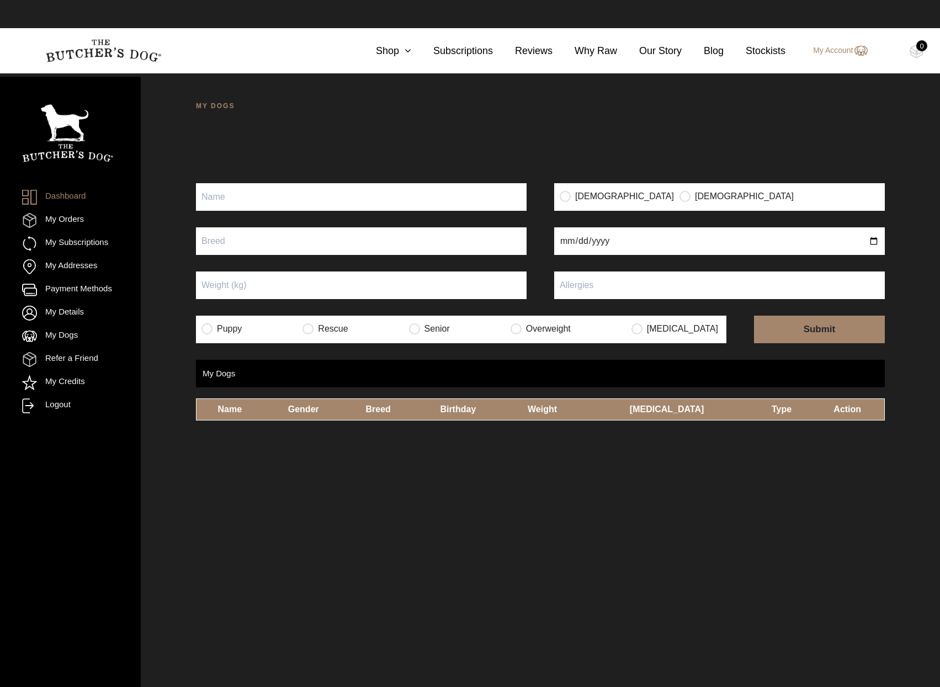
click at [287, 190] on input "Puppy" at bounding box center [361, 197] width 330 height 28
type input "[PERSON_NAME] [PERSON_NAME]"
click at [679, 189] on p "[DEMOGRAPHIC_DATA]" at bounding box center [739, 197] width 120 height 19
click at [679, 195] on input "radio" at bounding box center [684, 195] width 11 height 11
radio input "true"
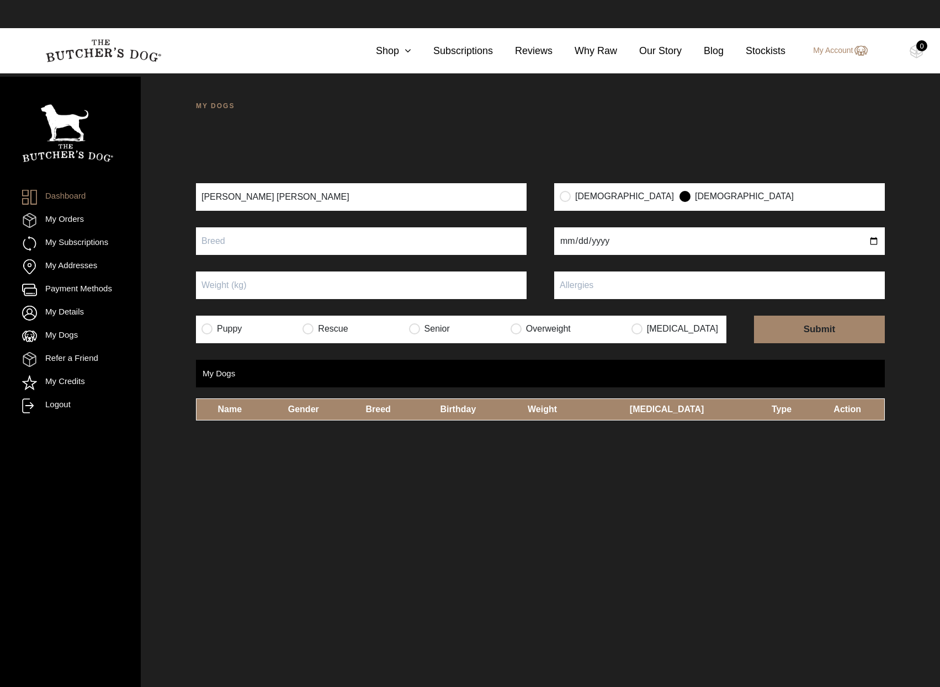
click at [415, 250] on input "text" at bounding box center [361, 241] width 330 height 28
type input "Groodle"
click at [597, 243] on input "date" at bounding box center [719, 241] width 330 height 28
click at [724, 240] on input "date" at bounding box center [719, 241] width 330 height 28
click at [569, 247] on input "date" at bounding box center [719, 241] width 330 height 28
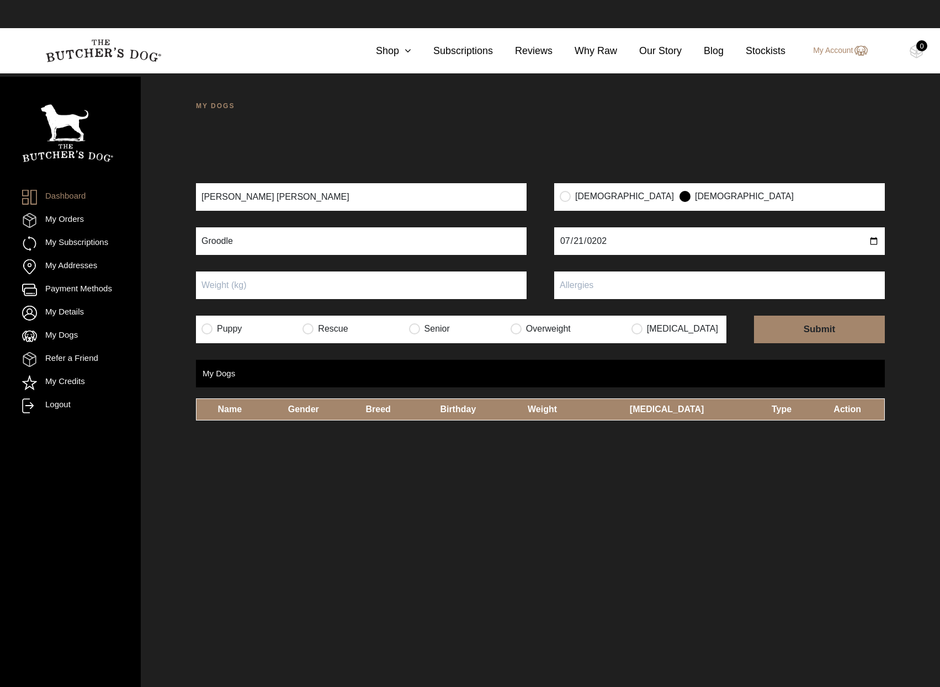
type input "[DATE]"
click at [471, 281] on input "Puppy" at bounding box center [361, 285] width 330 height 28
type input "29"
type input "None"
click at [388, 466] on div "MY DOGS Your dog’s information has been updated Your dog’s information has been…" at bounding box center [540, 416] width 799 height 687
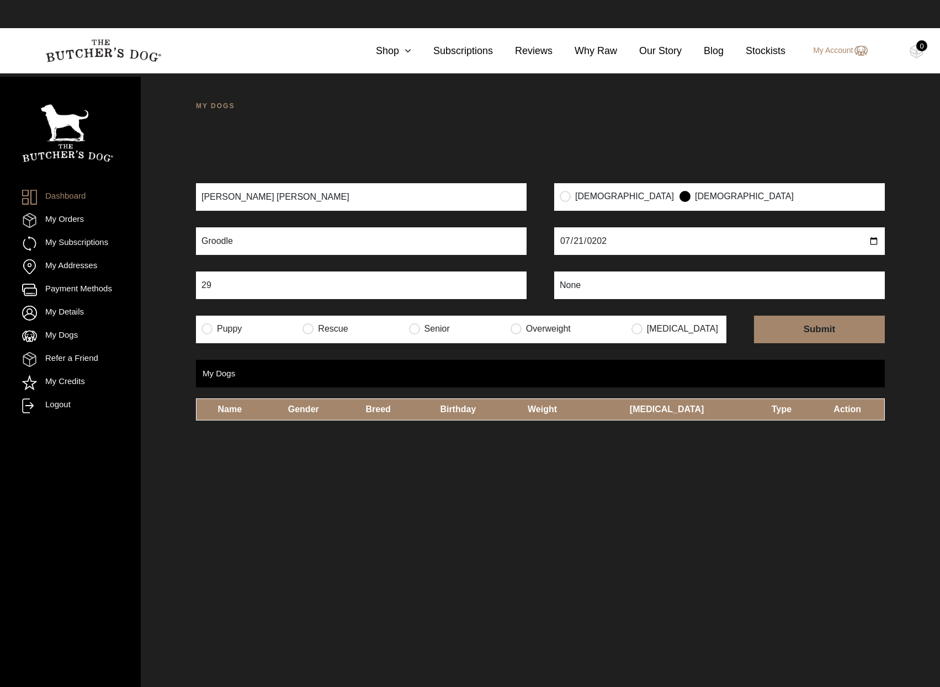
click at [874, 324] on input "submit" at bounding box center [819, 330] width 131 height 28
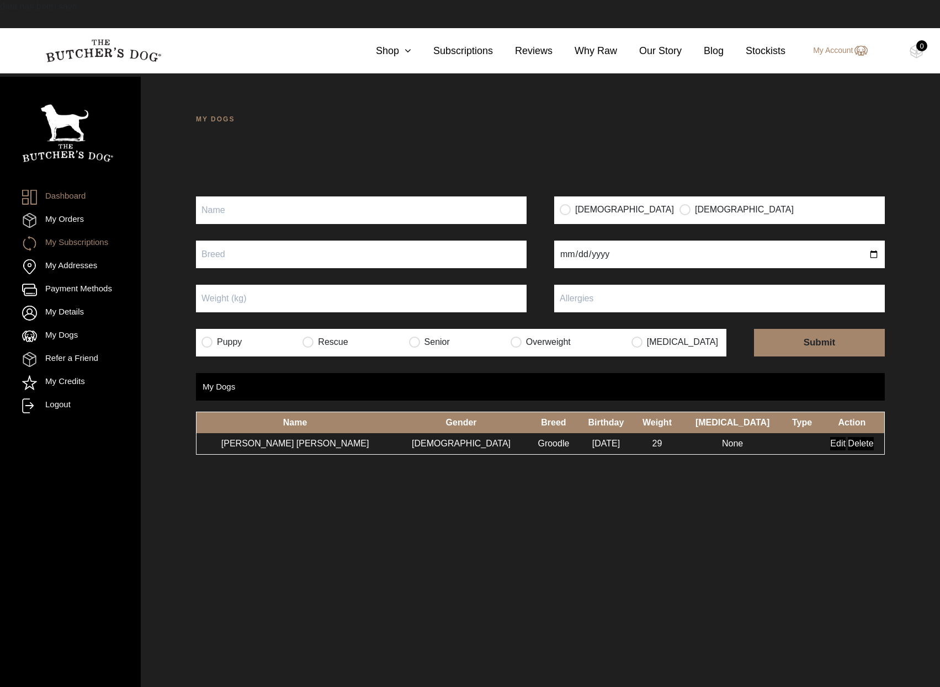
click at [81, 243] on link "My Subscriptions" at bounding box center [65, 243] width 86 height 15
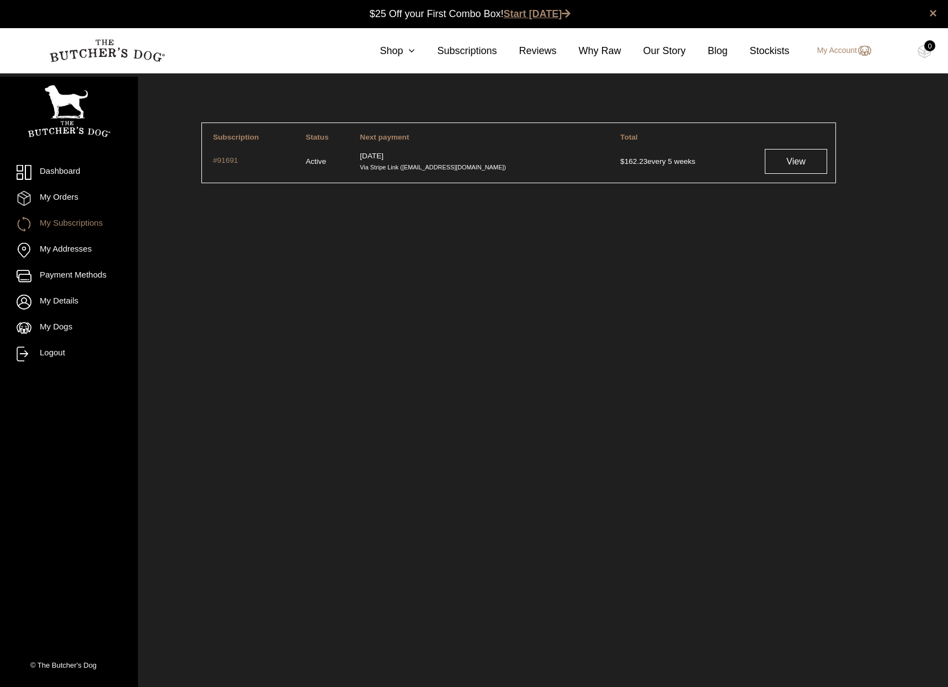
click at [547, 13] on link "Start [DATE]" at bounding box center [537, 13] width 67 height 11
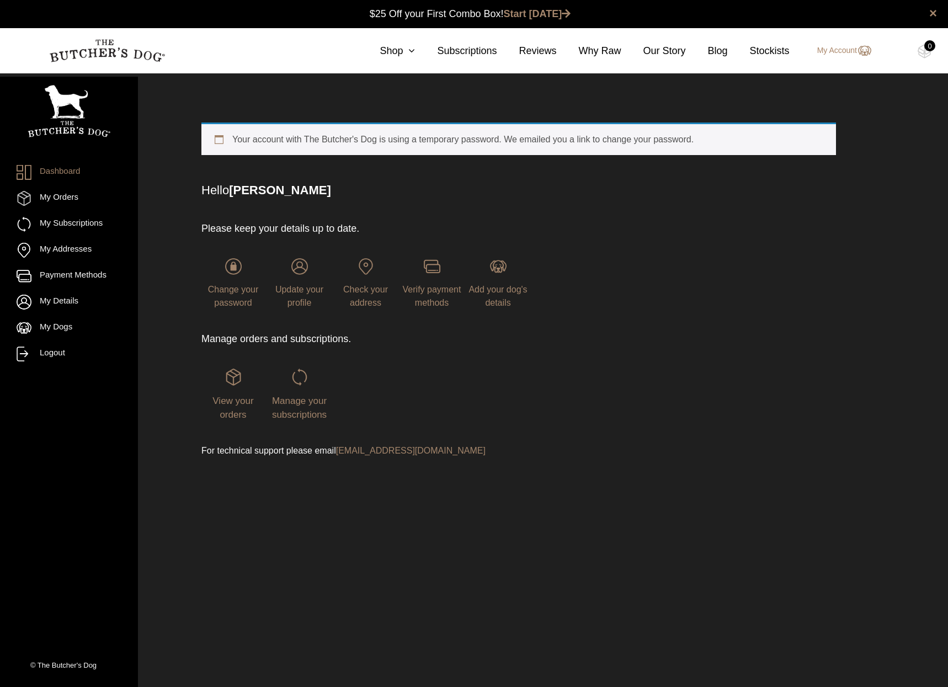
click at [223, 142] on div "Your account with The Butcher's Dog is using a temporary password. We emailed y…" at bounding box center [518, 138] width 634 height 33
click at [72, 297] on link "My Details" at bounding box center [69, 302] width 105 height 15
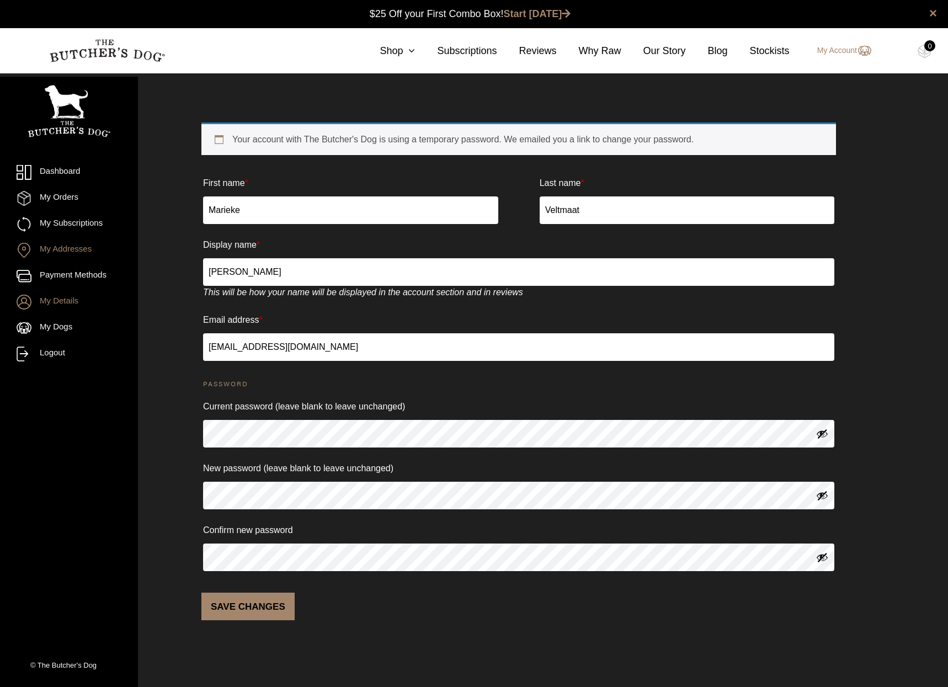
click at [68, 249] on link "My Addresses" at bounding box center [69, 250] width 105 height 15
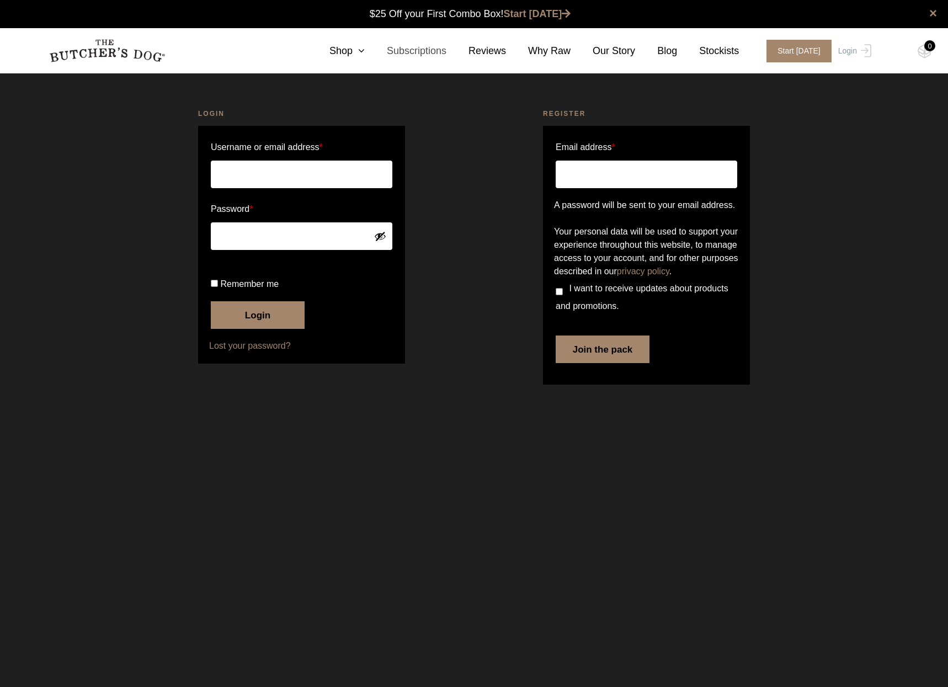
click at [437, 52] on link "Subscriptions" at bounding box center [406, 51] width 82 height 15
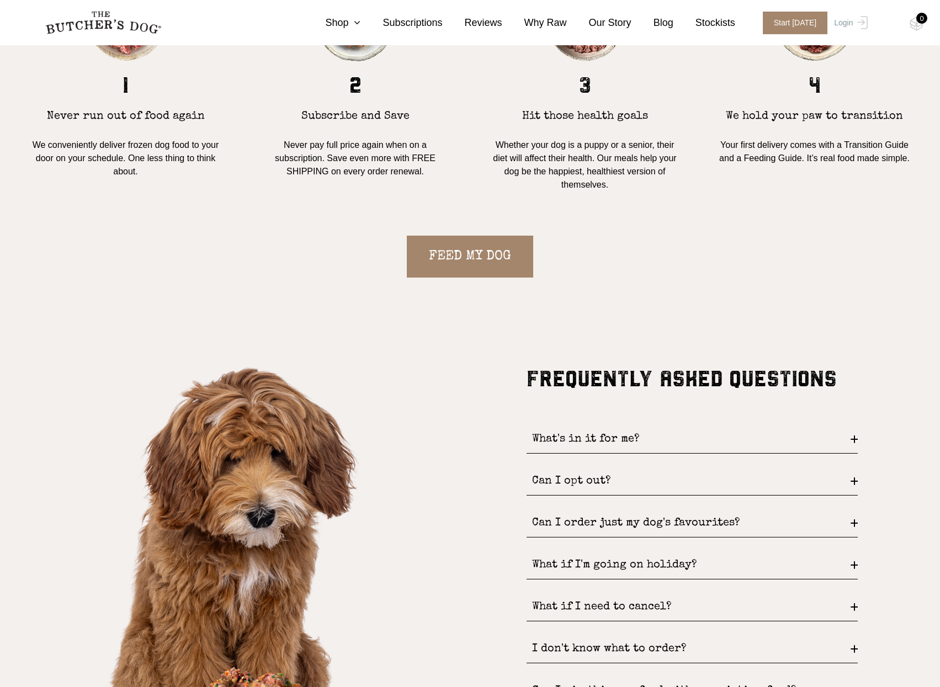
scroll to position [937, 0]
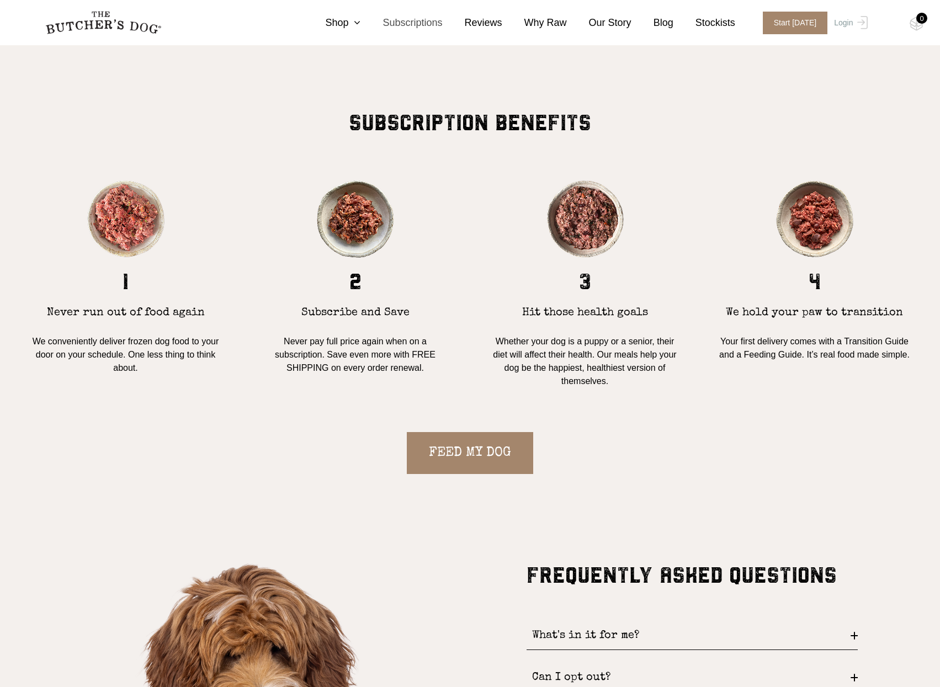
click at [414, 29] on link "Subscriptions" at bounding box center [401, 22] width 82 height 15
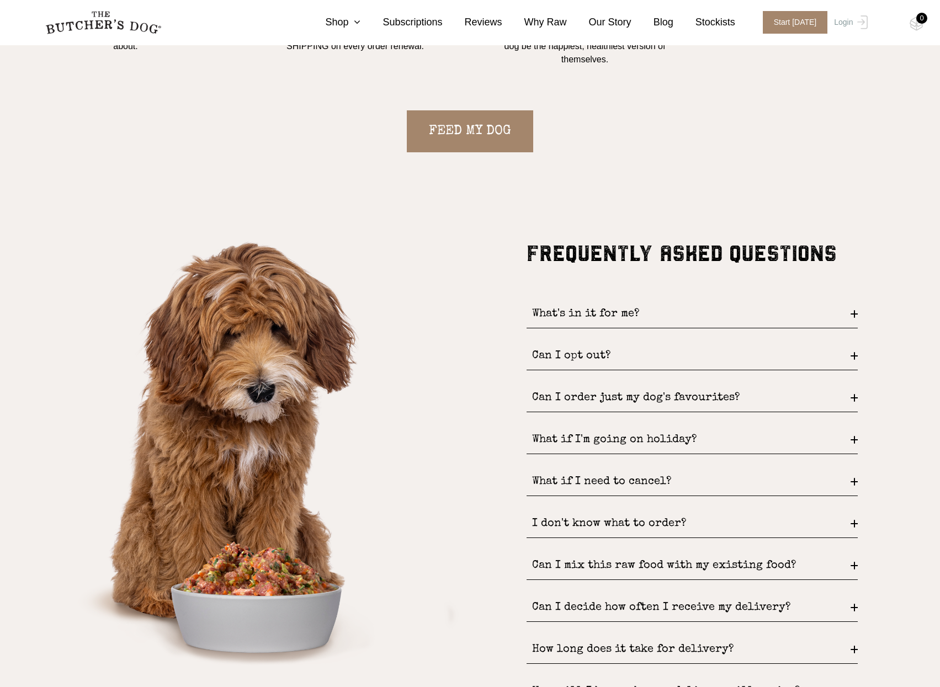
scroll to position [1269, 0]
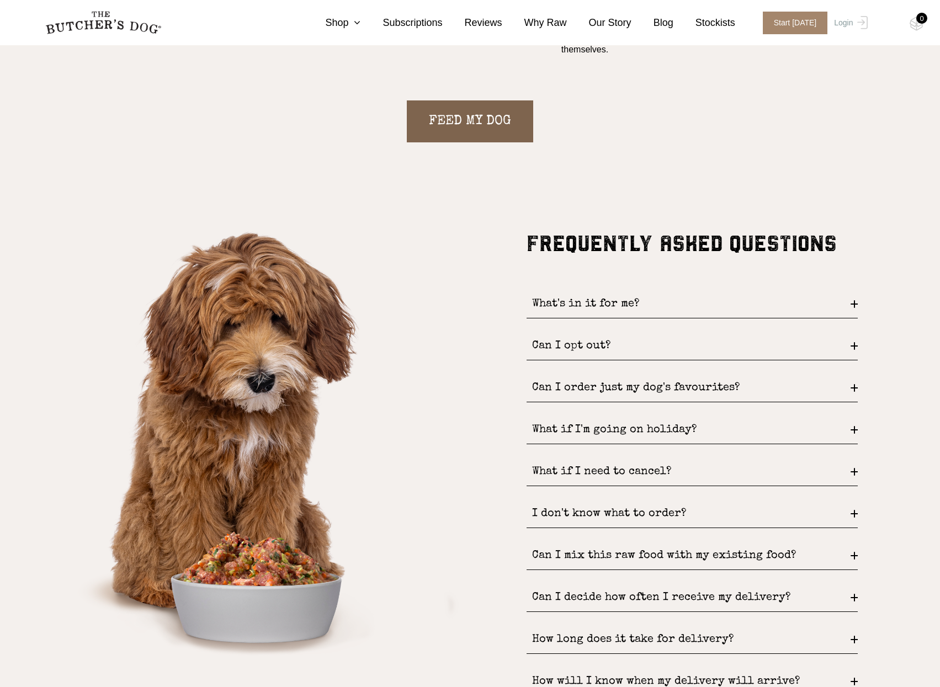
click at [498, 118] on link "FEED MY DOG" at bounding box center [470, 121] width 126 height 42
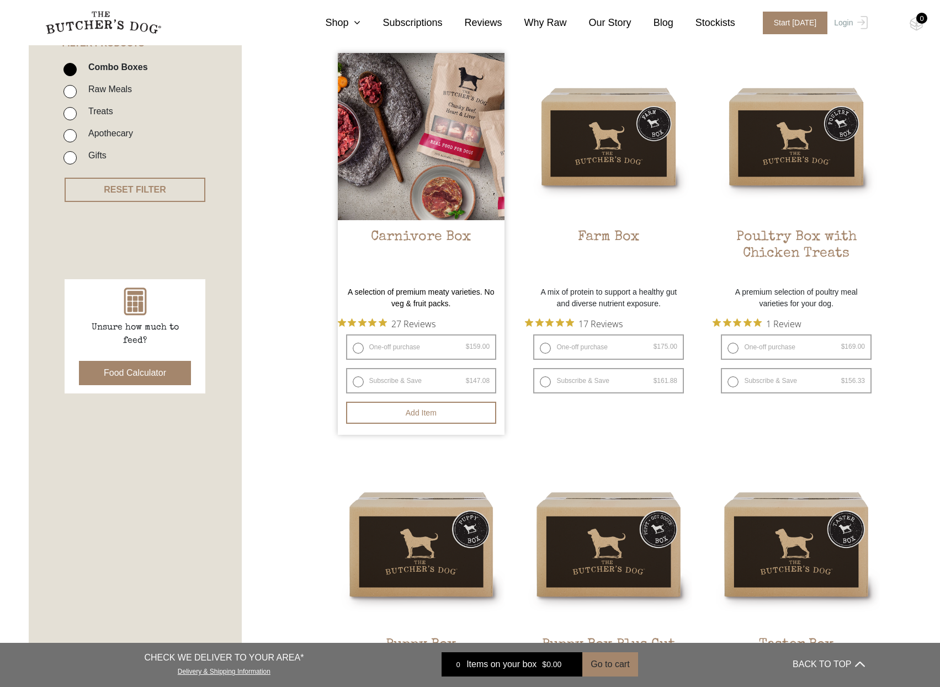
scroll to position [331, 0]
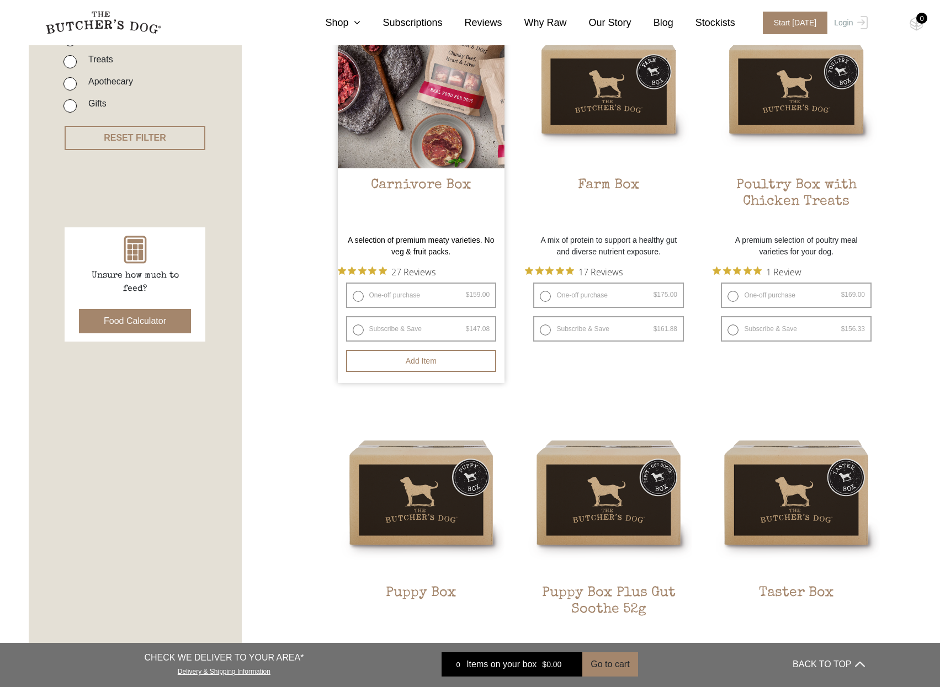
click at [447, 142] on img at bounding box center [421, 84] width 167 height 167
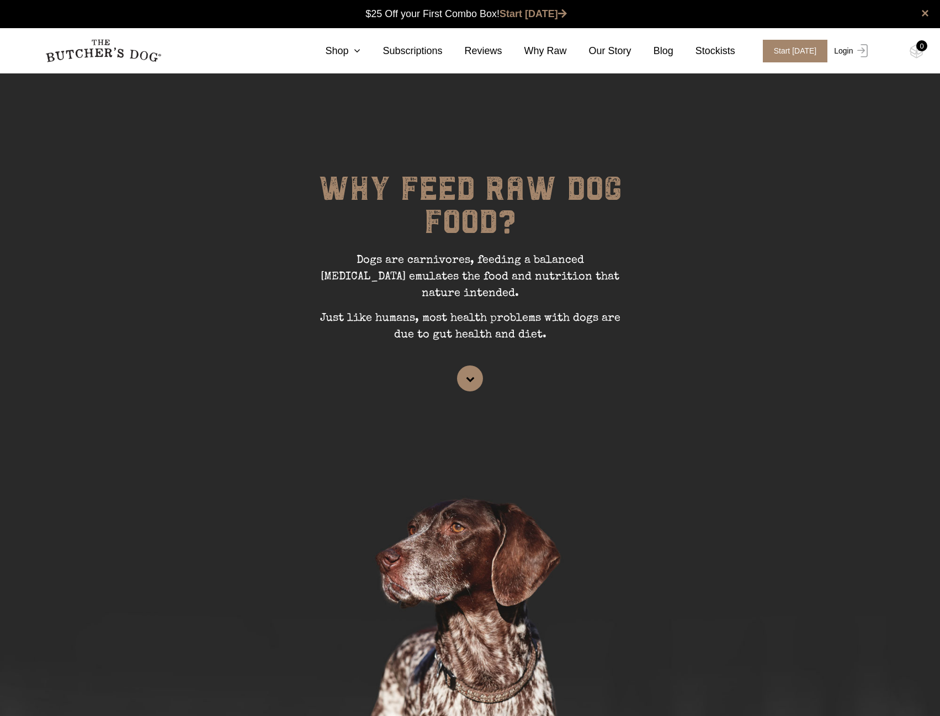
click at [843, 57] on link "Login" at bounding box center [849, 51] width 36 height 23
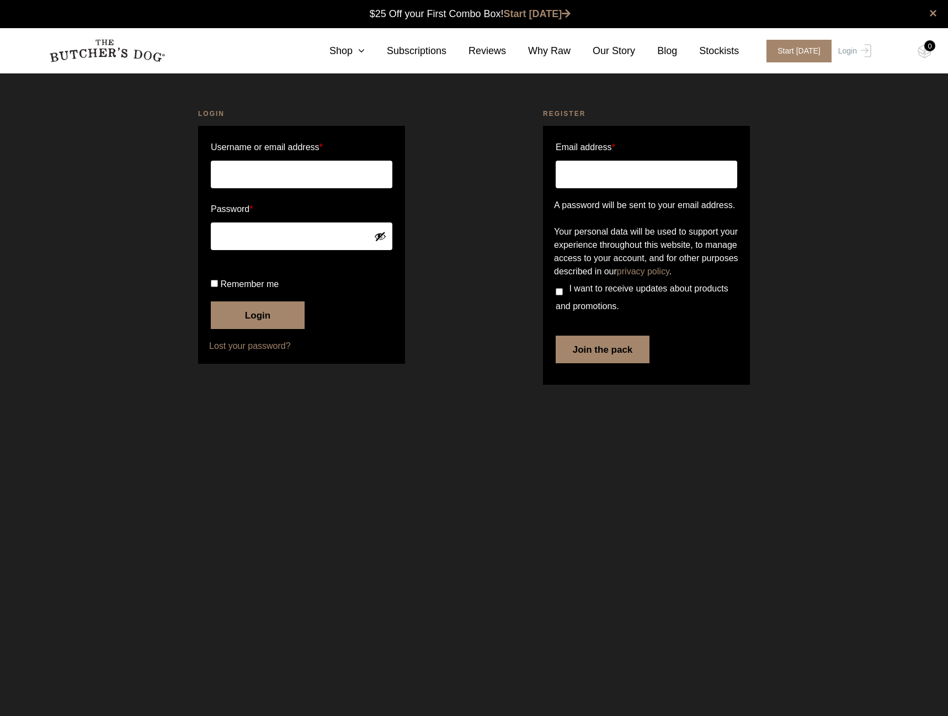
click at [370, 161] on input "Username or email address *" at bounding box center [302, 175] width 182 height 28
type input "mariekeveltmaat1984@gmail.com"
click at [212, 287] on input "Remember me" at bounding box center [214, 283] width 7 height 7
checkbox input "true"
click at [247, 329] on button "Login" at bounding box center [258, 315] width 94 height 28
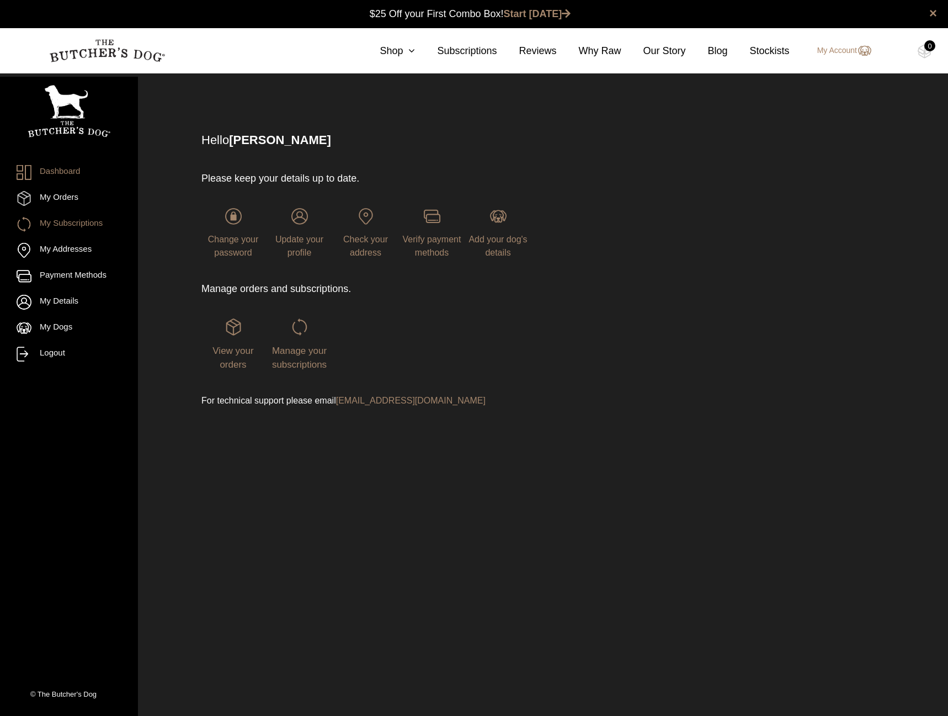
click at [60, 218] on link "My Subscriptions" at bounding box center [69, 224] width 105 height 15
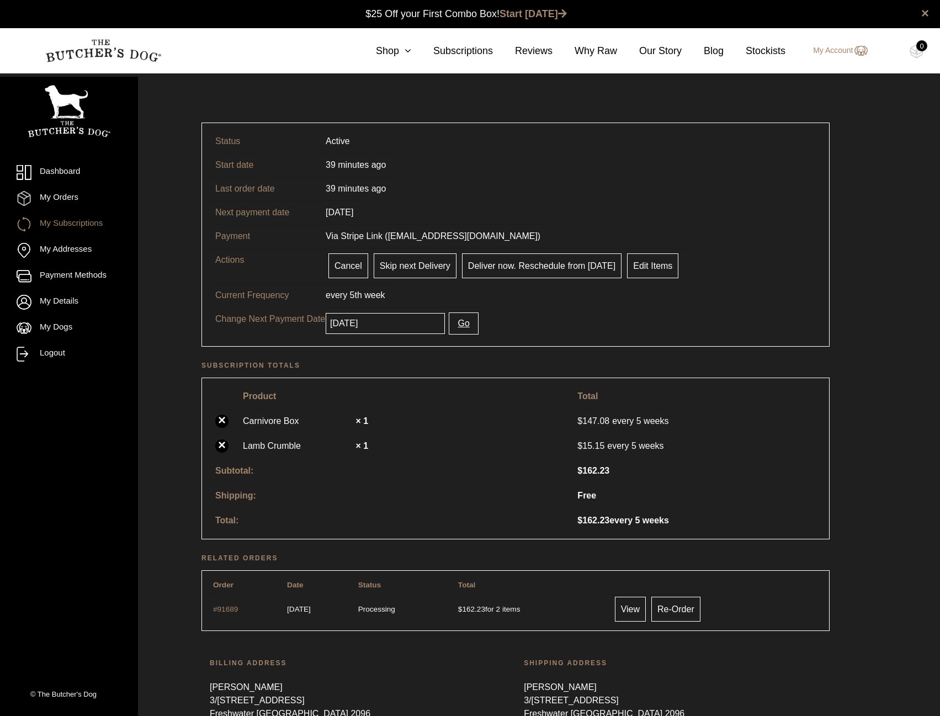
click at [529, 472] on th "Subtotal:" at bounding box center [389, 470] width 361 height 24
